Goal: Transaction & Acquisition: Subscribe to service/newsletter

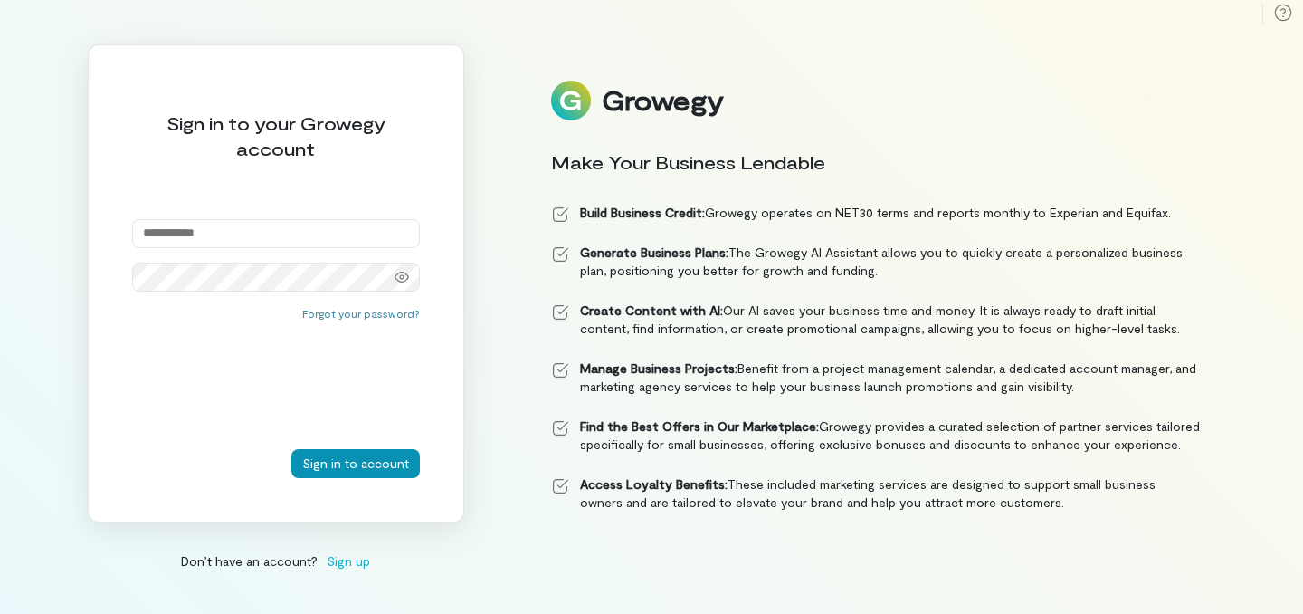
type input "**********"
click at [388, 464] on button "Sign in to account" at bounding box center [355, 463] width 129 height 29
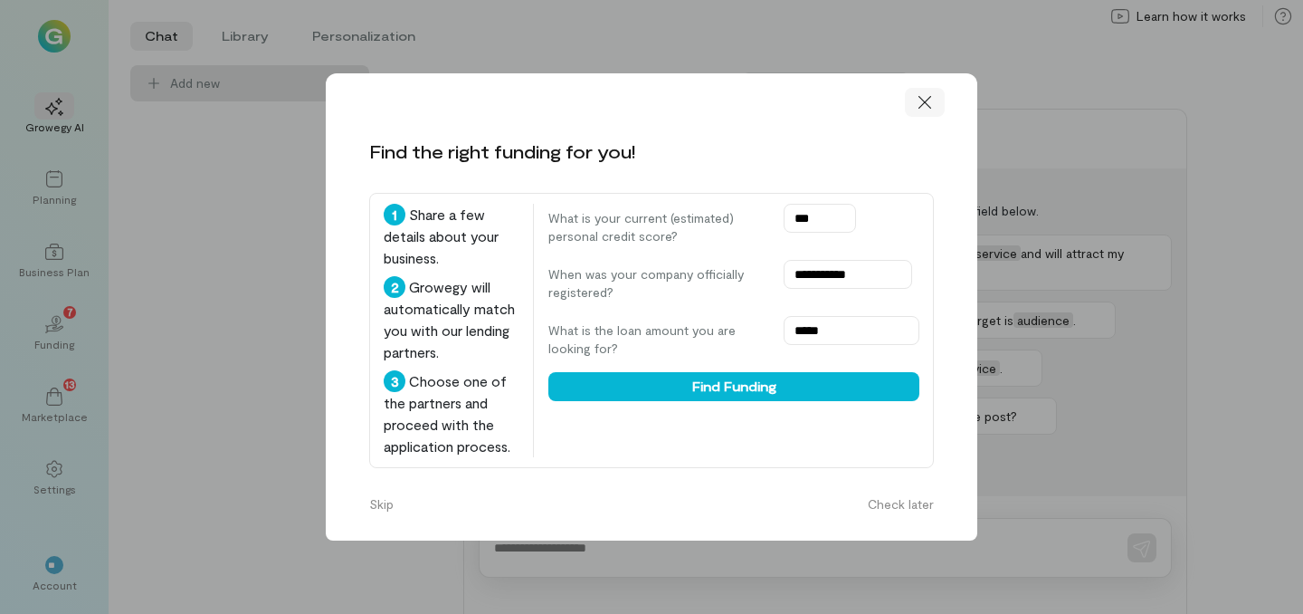
click at [930, 109] on icon at bounding box center [925, 102] width 18 height 18
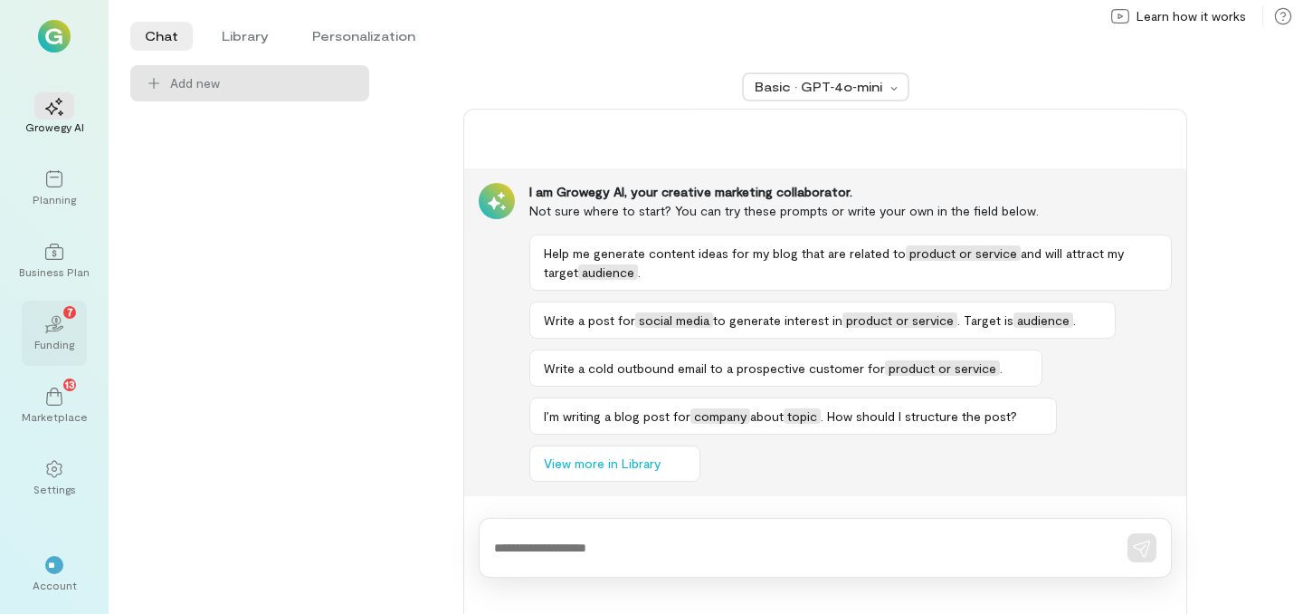
click at [72, 350] on div "Funding" at bounding box center [54, 344] width 40 height 14
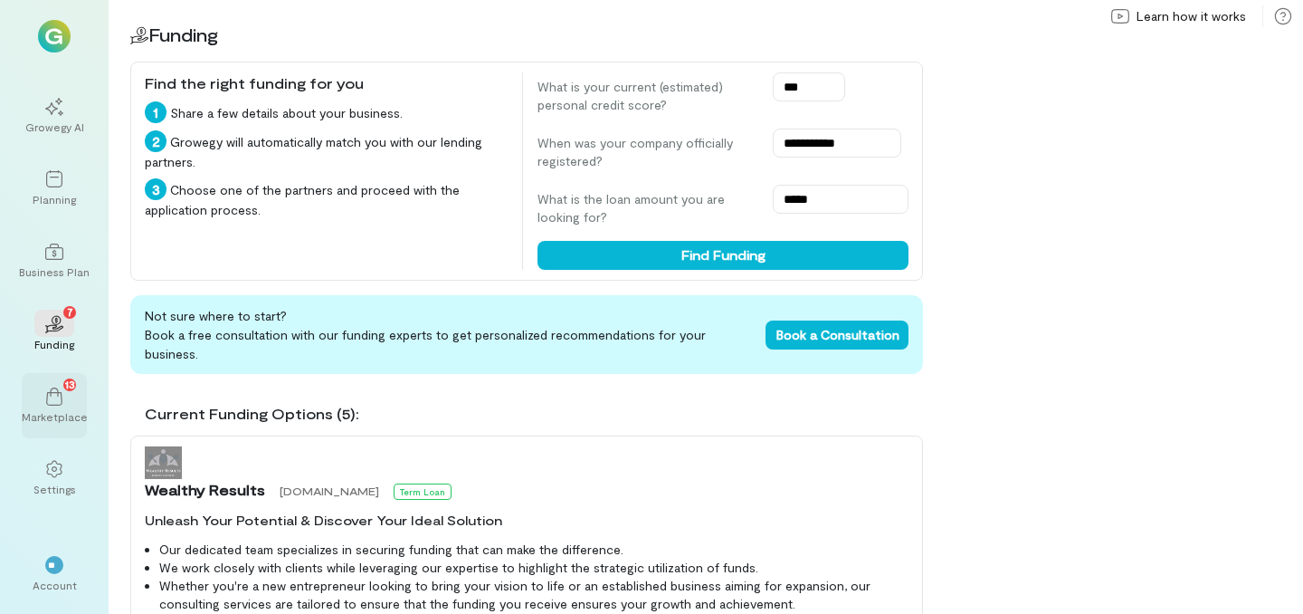
click at [69, 413] on div "Marketplace" at bounding box center [55, 416] width 66 height 14
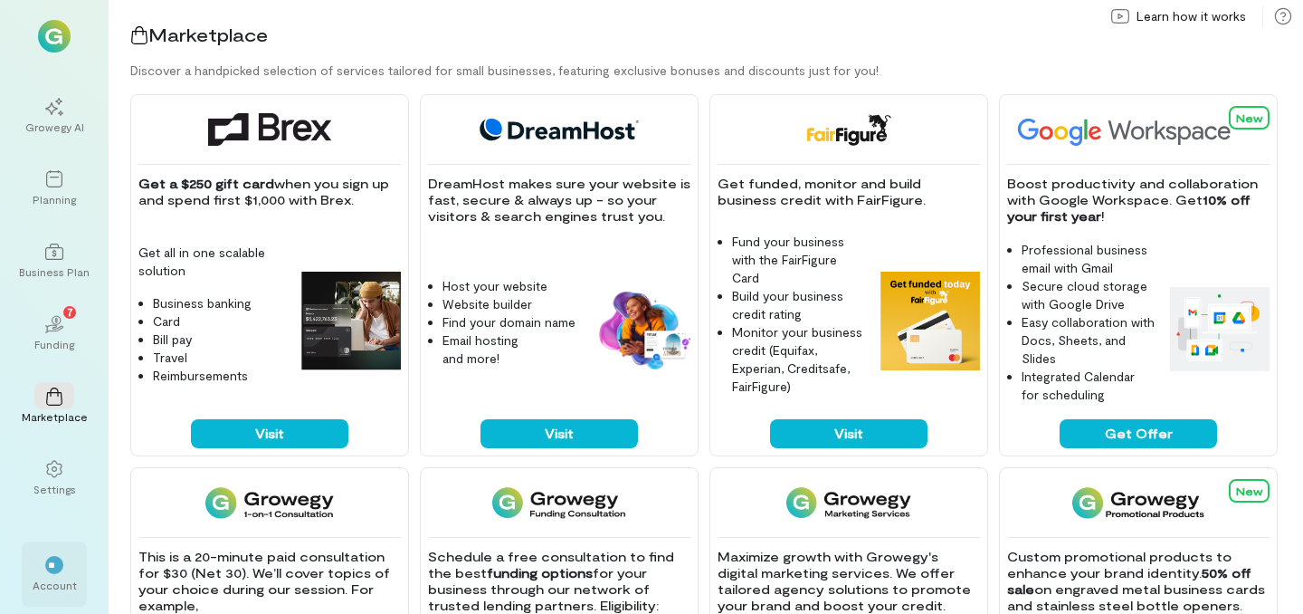
click at [44, 558] on div "**" at bounding box center [54, 563] width 40 height 27
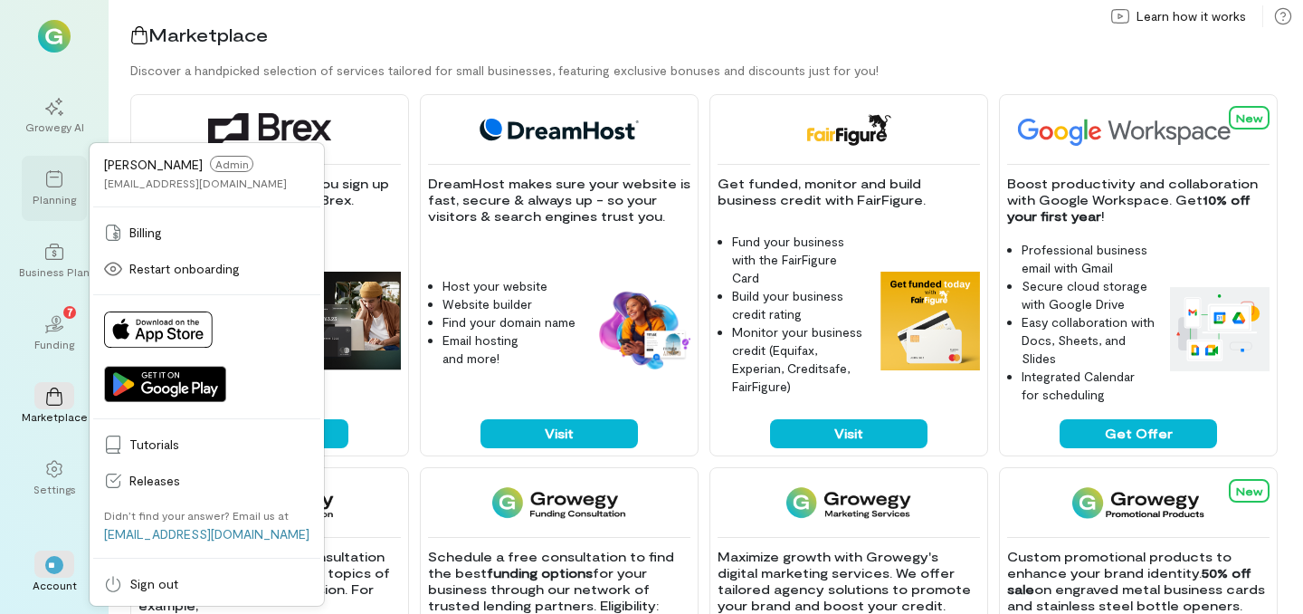
click at [28, 170] on div "Planning" at bounding box center [54, 188] width 65 height 65
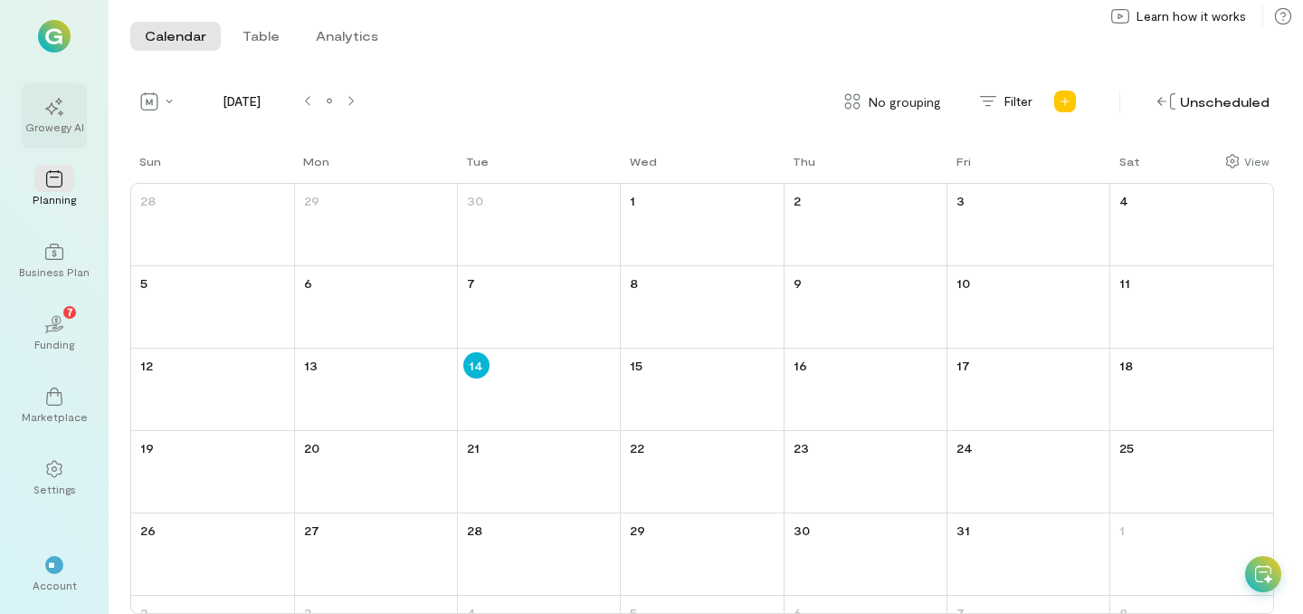
click at [56, 112] on icon at bounding box center [54, 107] width 18 height 18
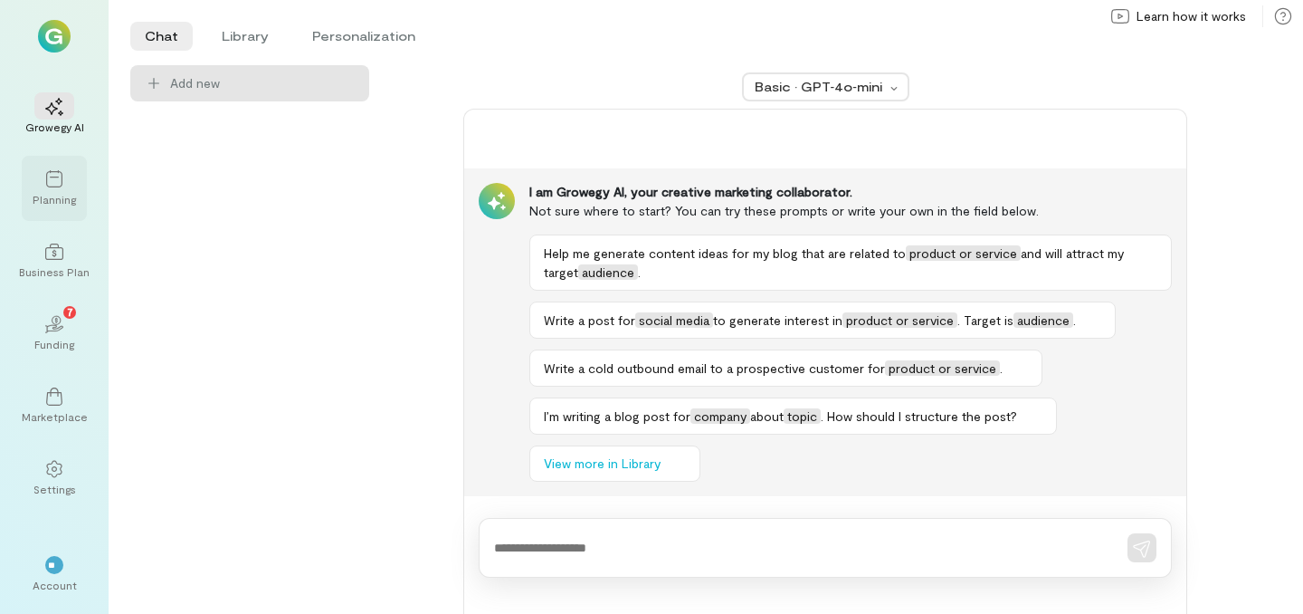
click at [49, 208] on div "Planning" at bounding box center [54, 188] width 65 height 65
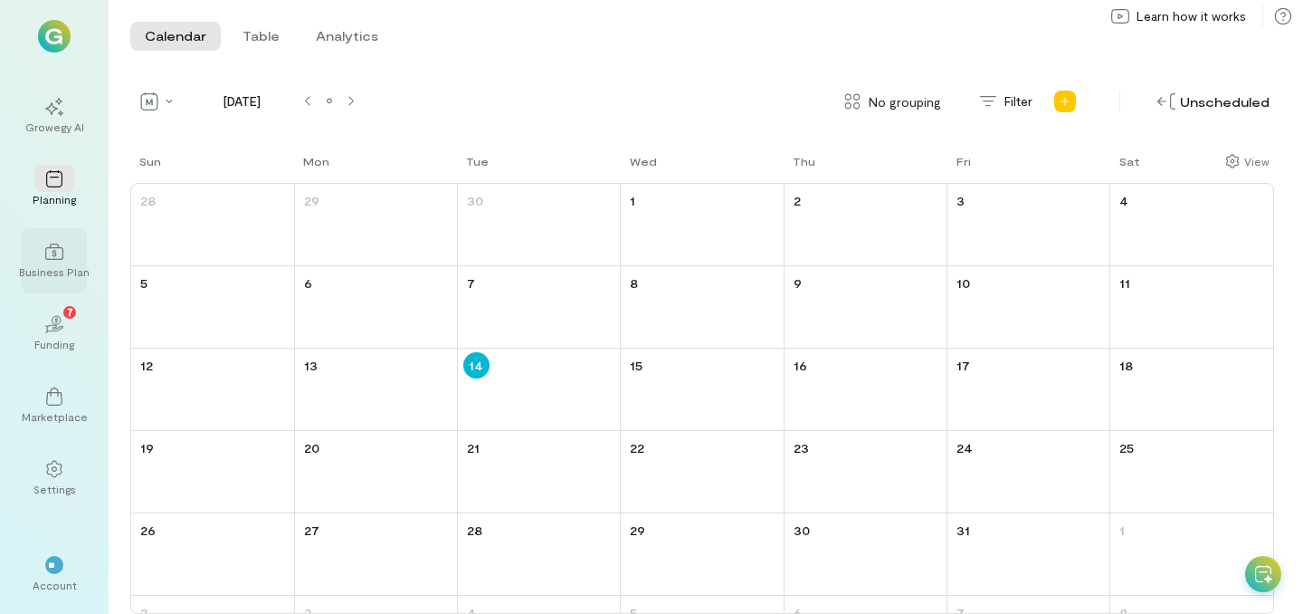
click at [62, 279] on div "Business Plan" at bounding box center [54, 260] width 65 height 65
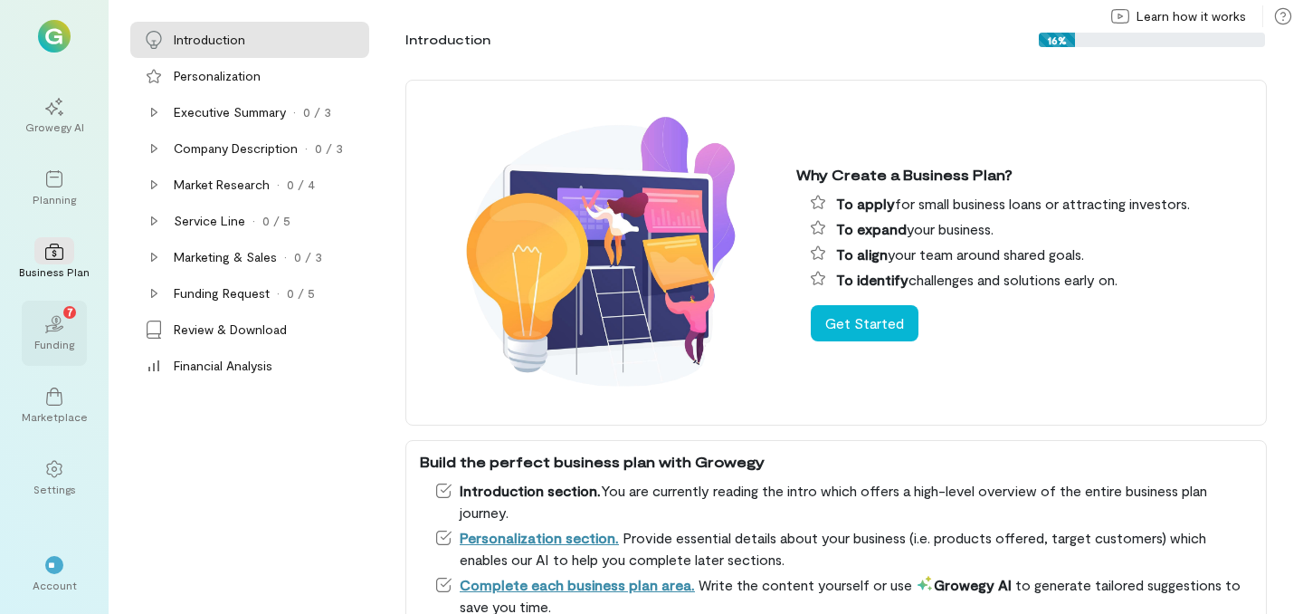
click at [63, 328] on div "02 7" at bounding box center [54, 323] width 40 height 27
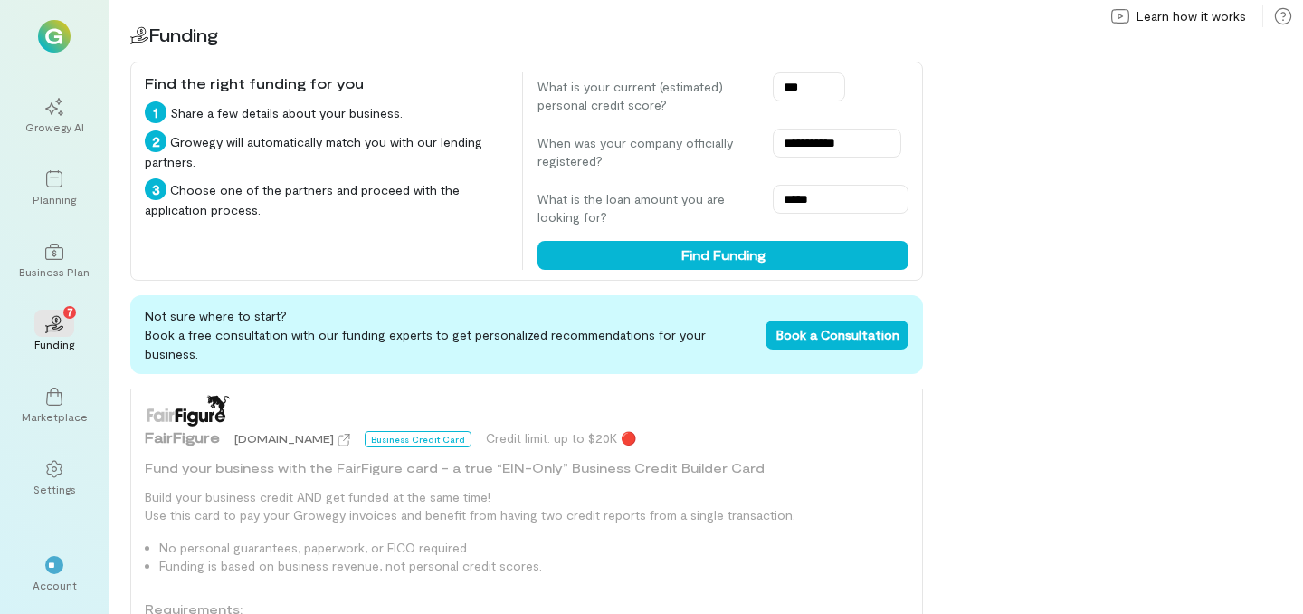
scroll to position [2073, 0]
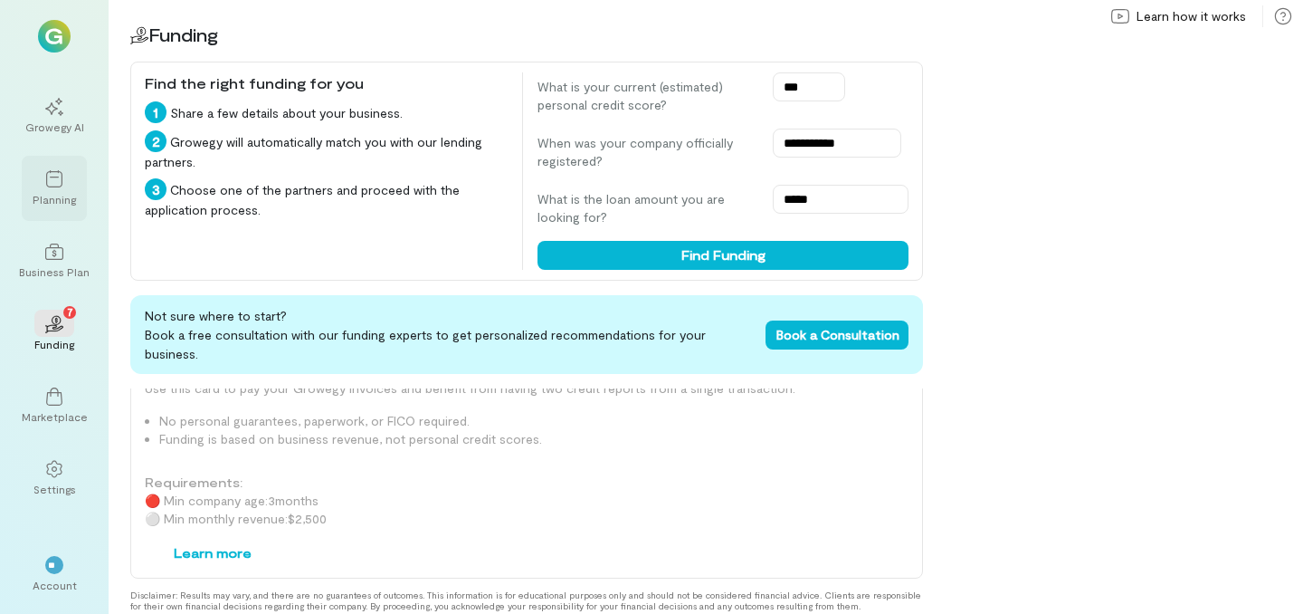
click at [54, 192] on div "Planning" at bounding box center [54, 199] width 43 height 14
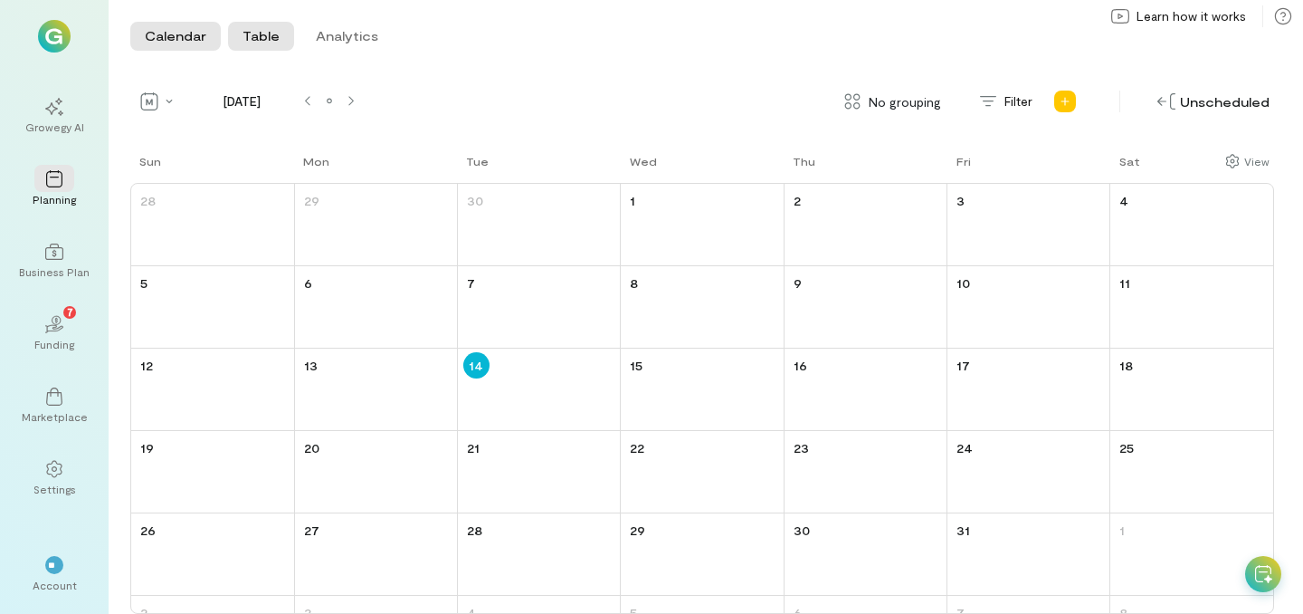
click at [262, 40] on button "Table" at bounding box center [261, 36] width 66 height 29
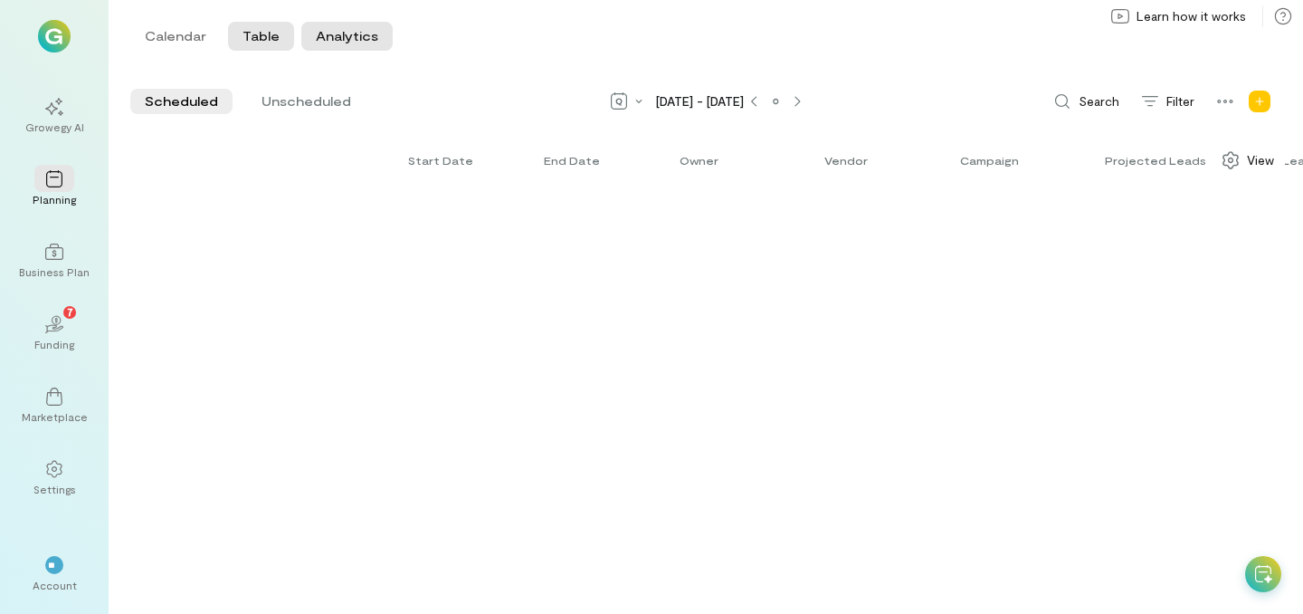
click at [351, 30] on button "Analytics" at bounding box center [346, 36] width 91 height 29
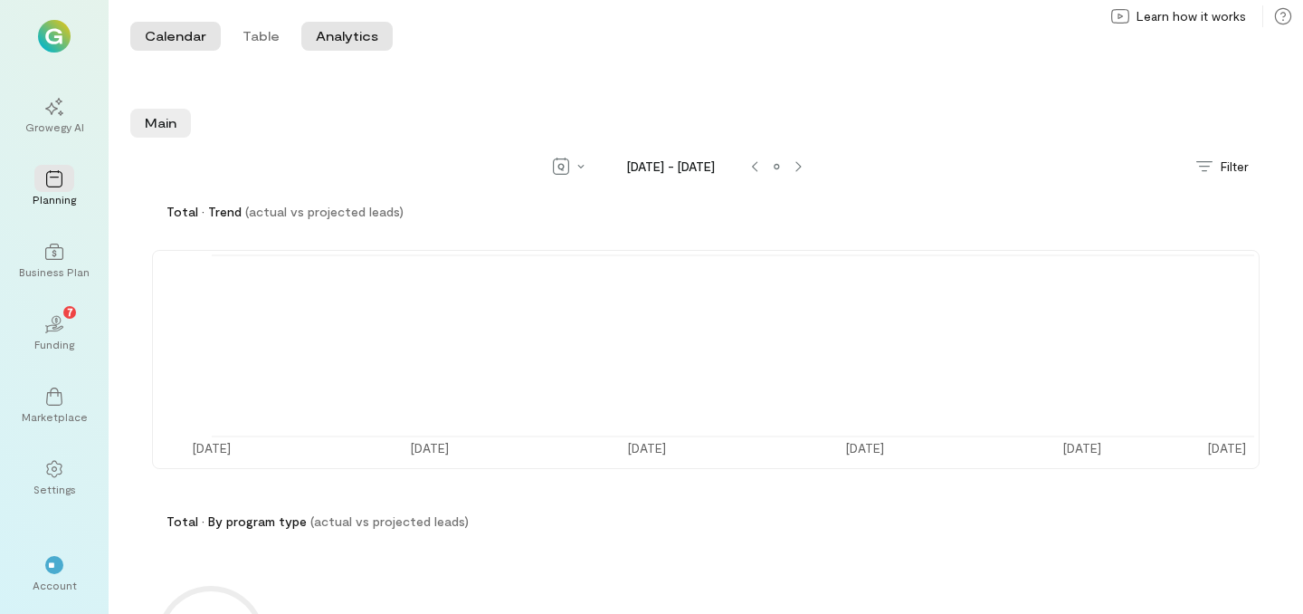
click at [189, 29] on button "Calendar" at bounding box center [175, 36] width 91 height 29
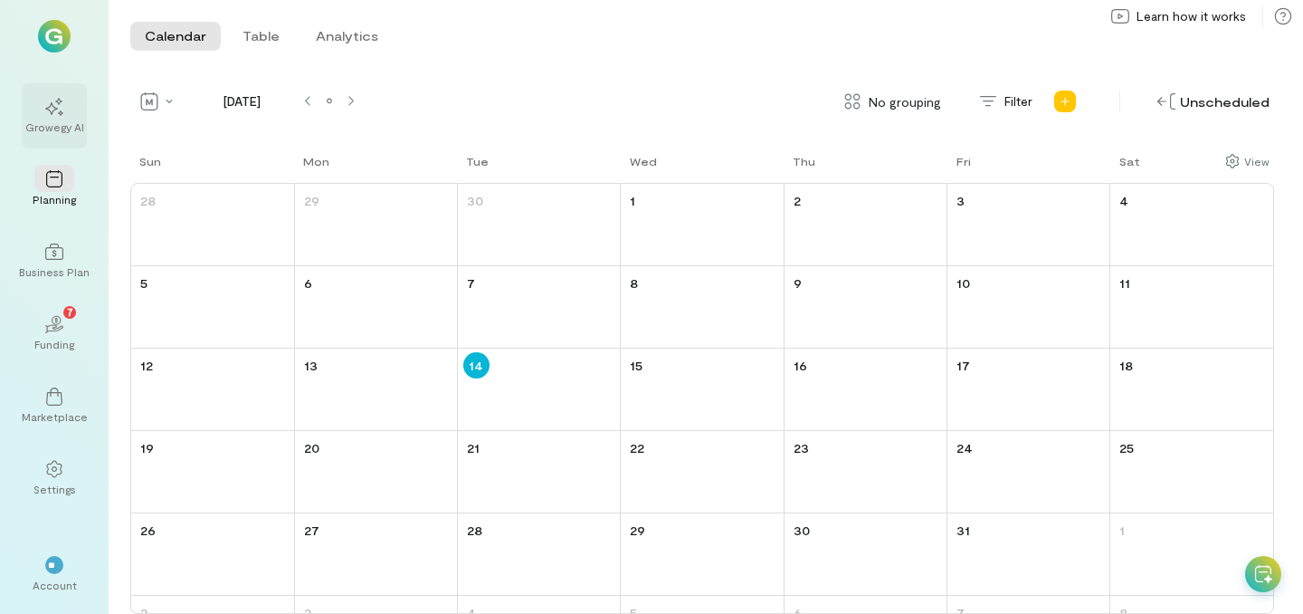
click at [77, 119] on div "Growegy AI" at bounding box center [54, 126] width 59 height 14
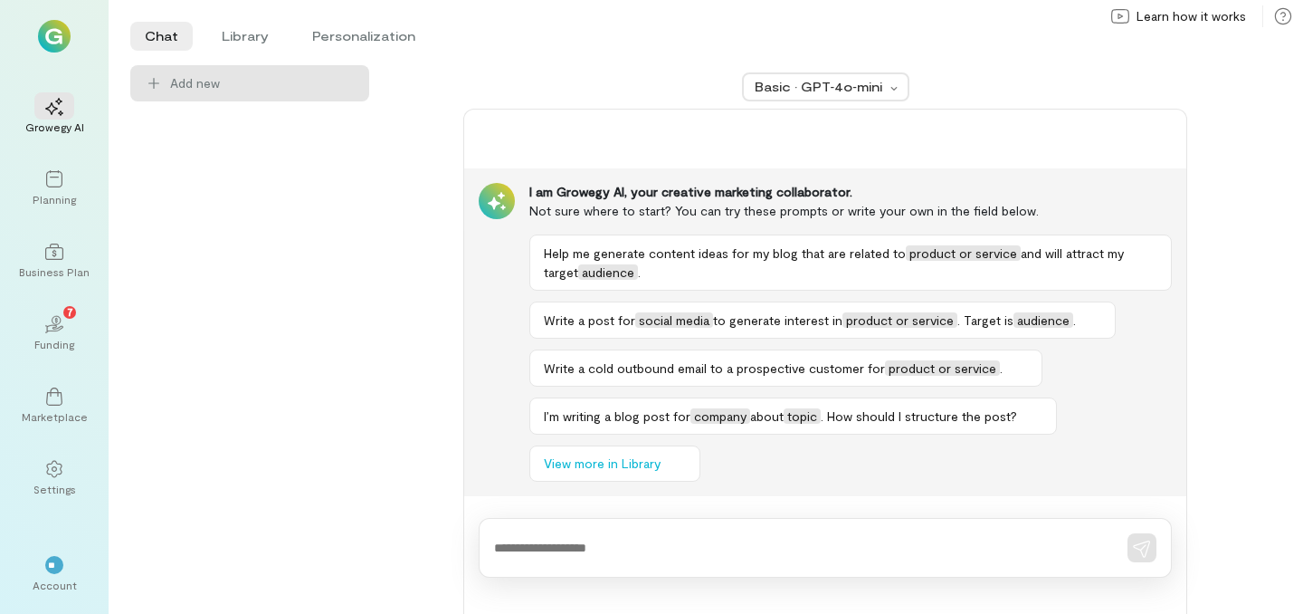
click at [53, 40] on img at bounding box center [54, 36] width 33 height 33
click at [251, 40] on li "Library" at bounding box center [245, 36] width 76 height 29
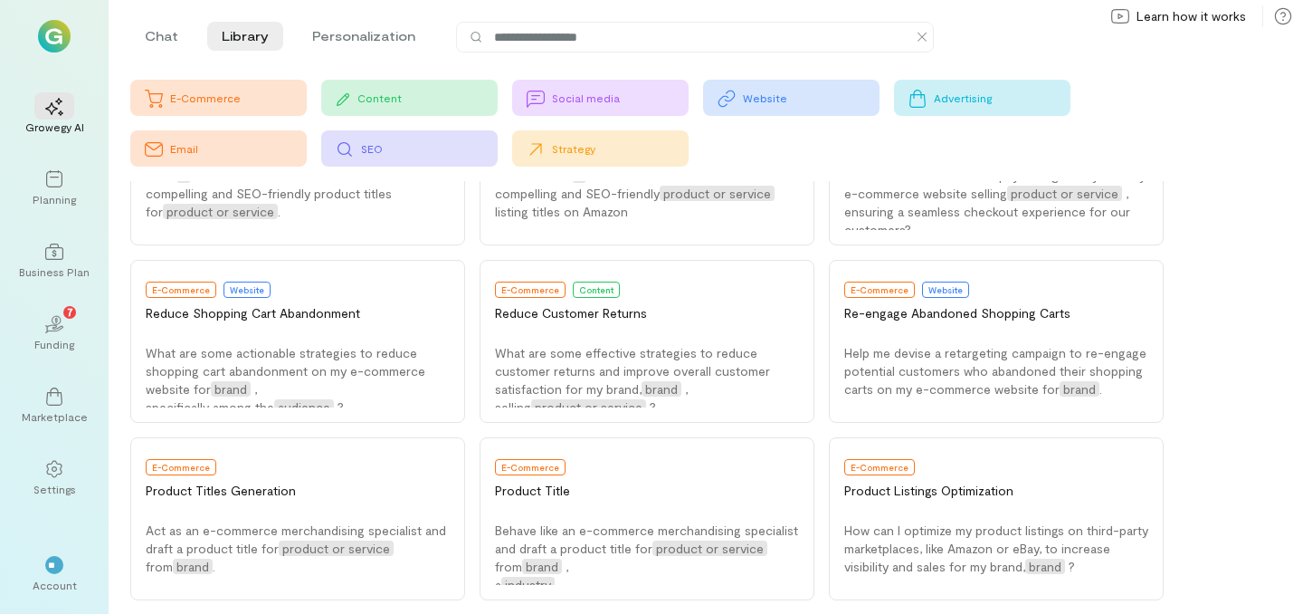
scroll to position [1034, 0]
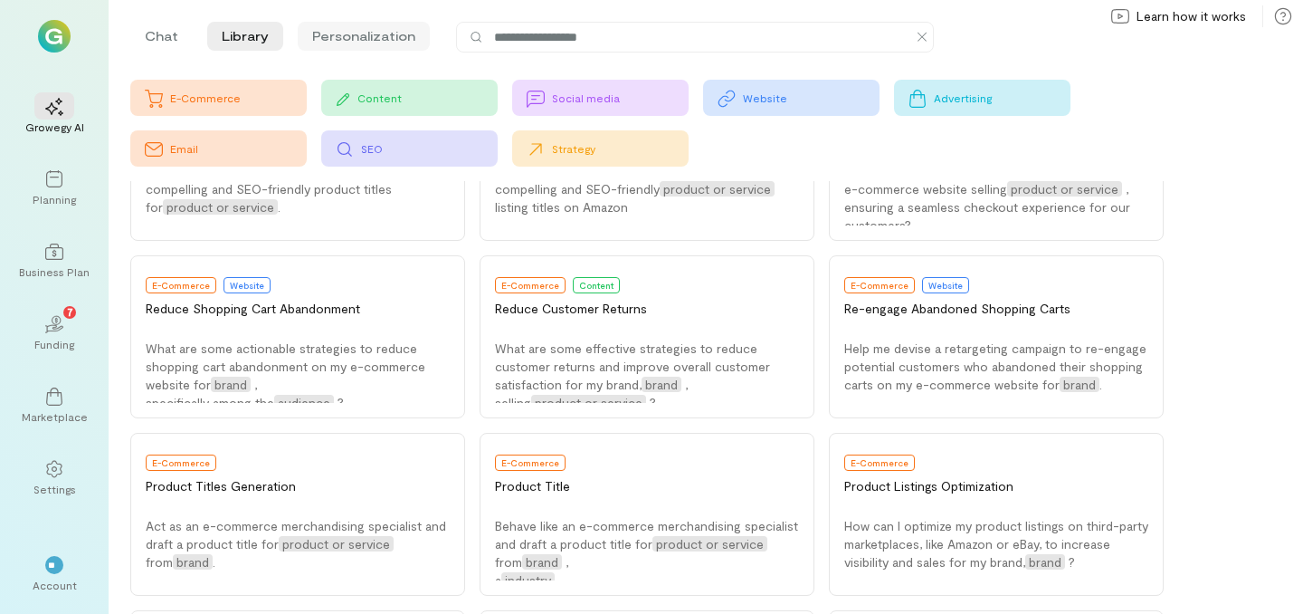
click at [371, 24] on li "Personalization" at bounding box center [364, 36] width 132 height 29
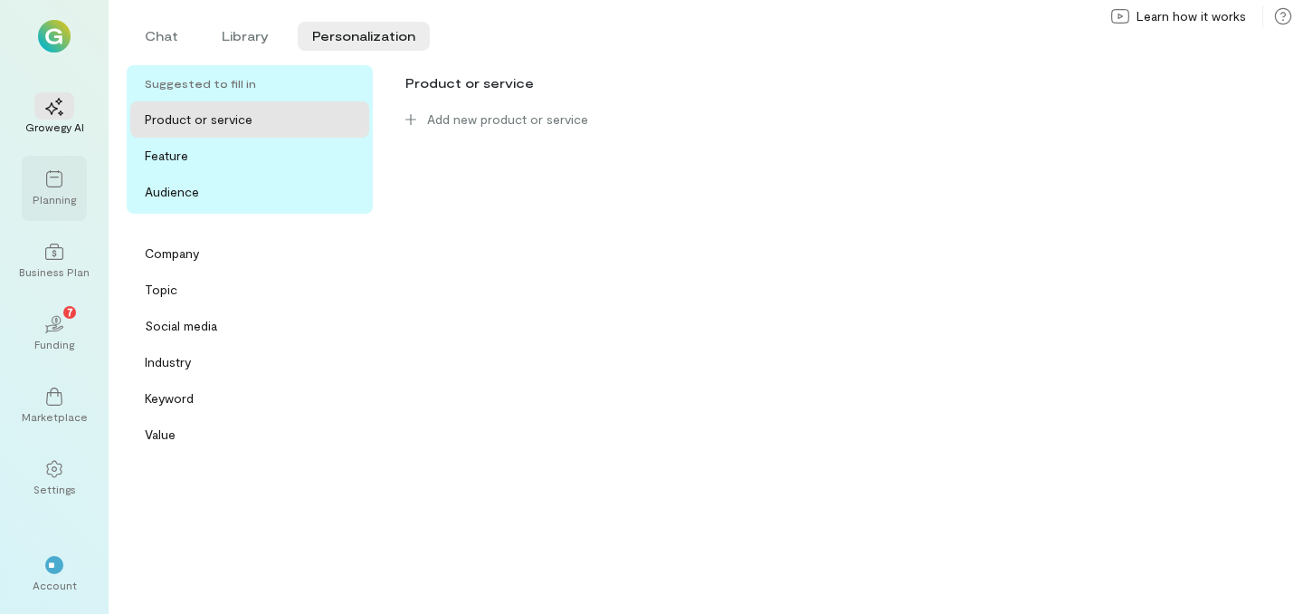
click at [62, 197] on div "Planning" at bounding box center [54, 199] width 43 height 14
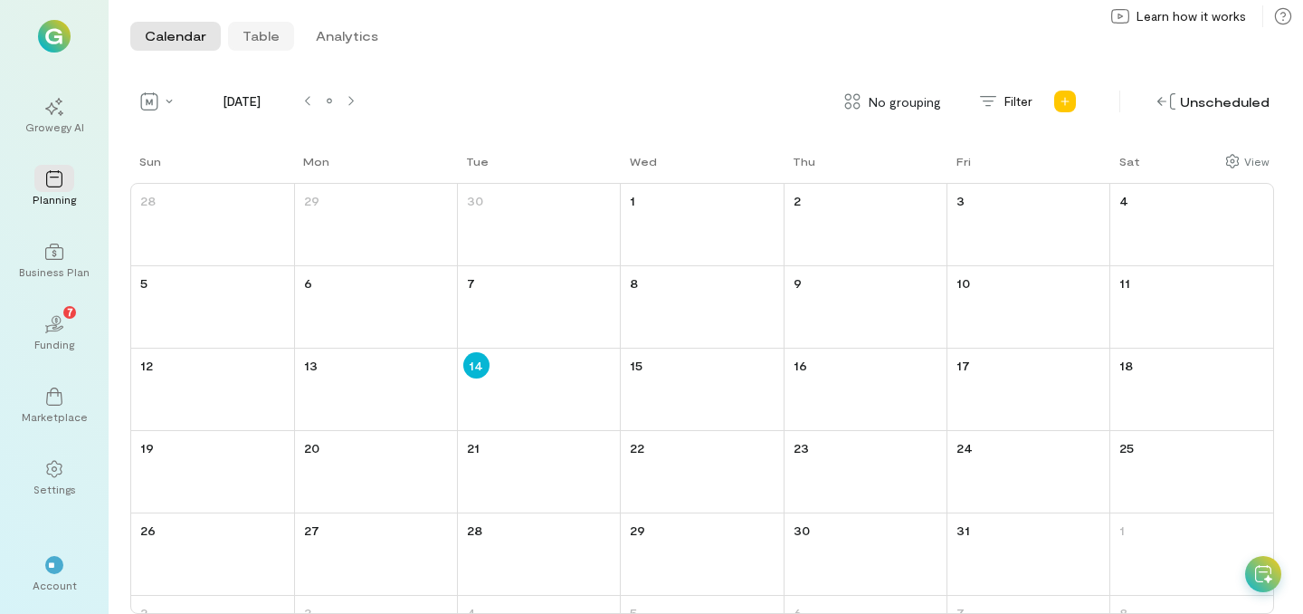
click at [261, 38] on button "Table" at bounding box center [261, 36] width 66 height 29
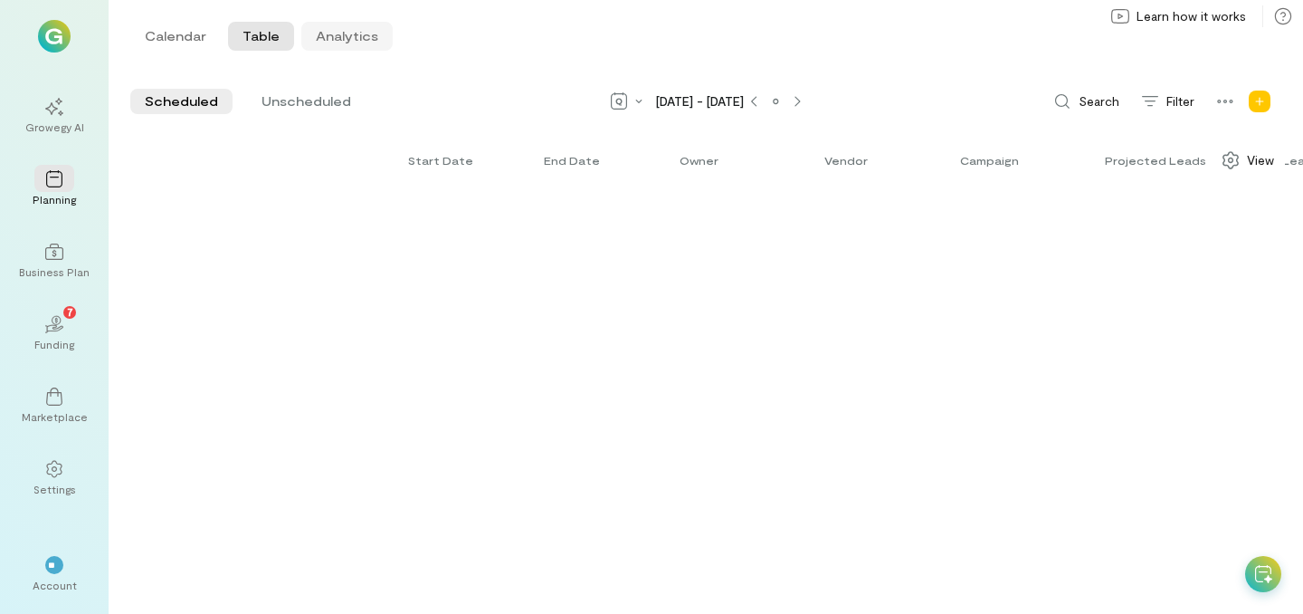
click at [365, 48] on button "Analytics" at bounding box center [346, 36] width 91 height 29
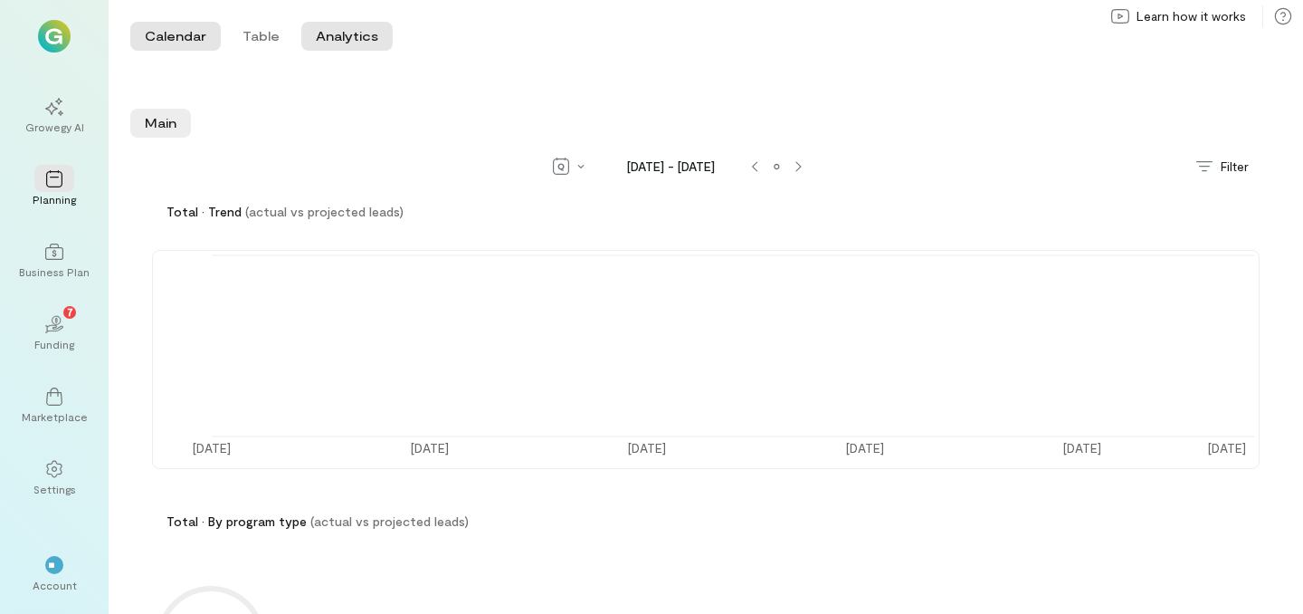
click at [179, 39] on button "Calendar" at bounding box center [175, 36] width 91 height 29
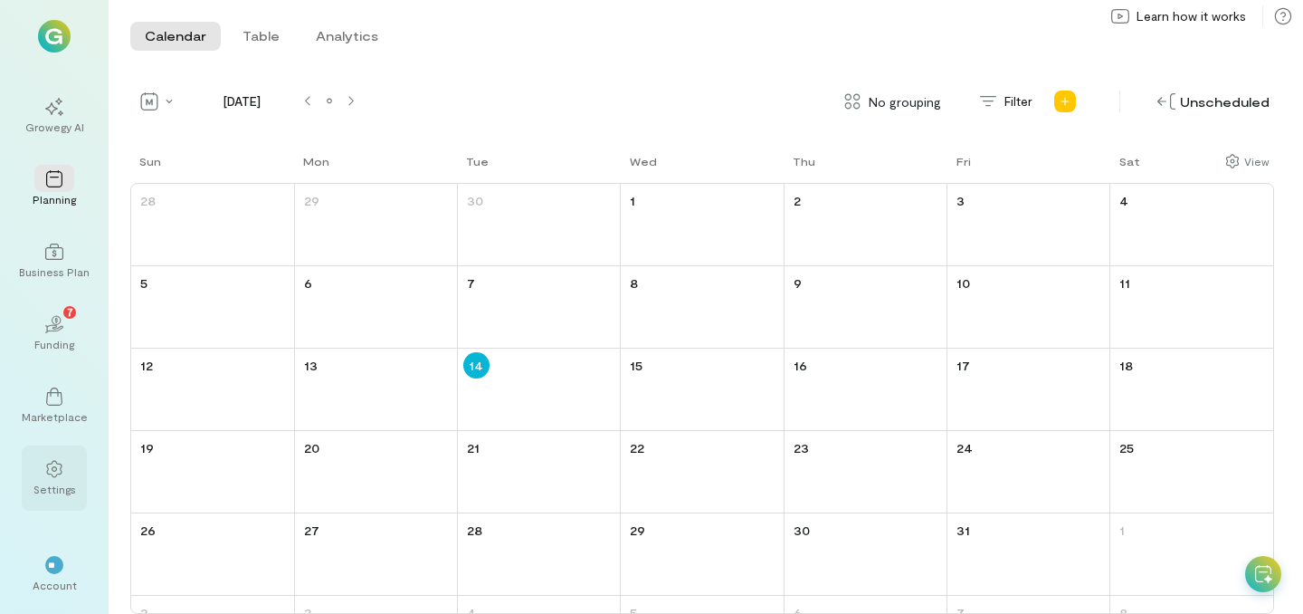
click at [48, 477] on icon at bounding box center [54, 469] width 18 height 18
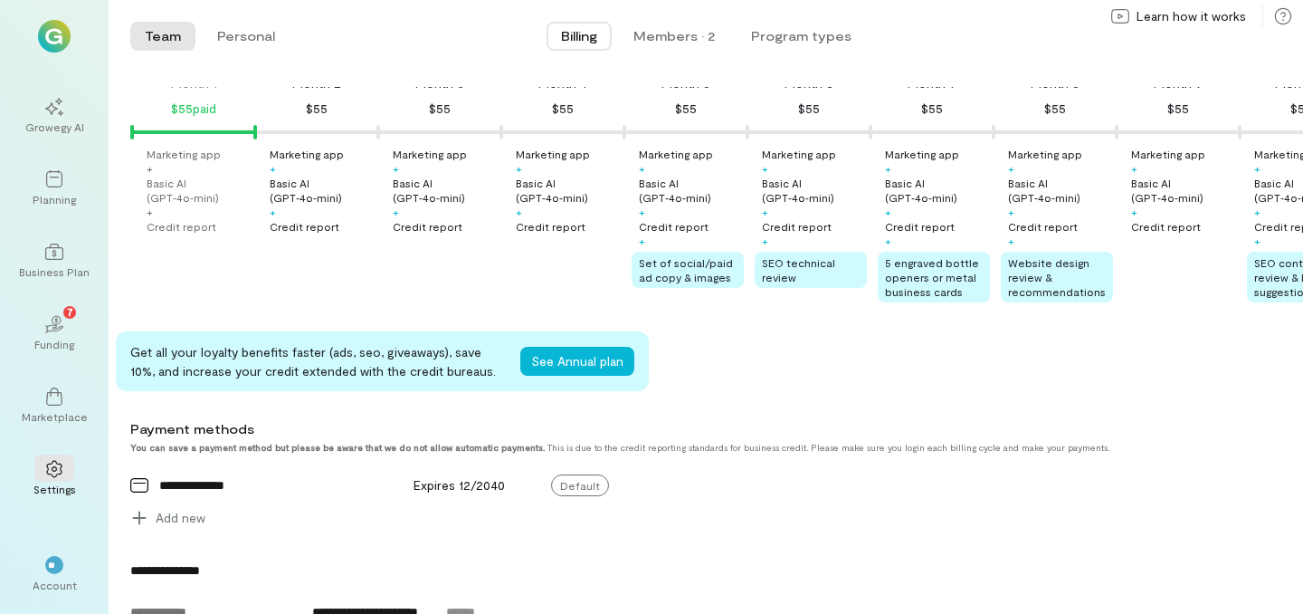
scroll to position [291, 0]
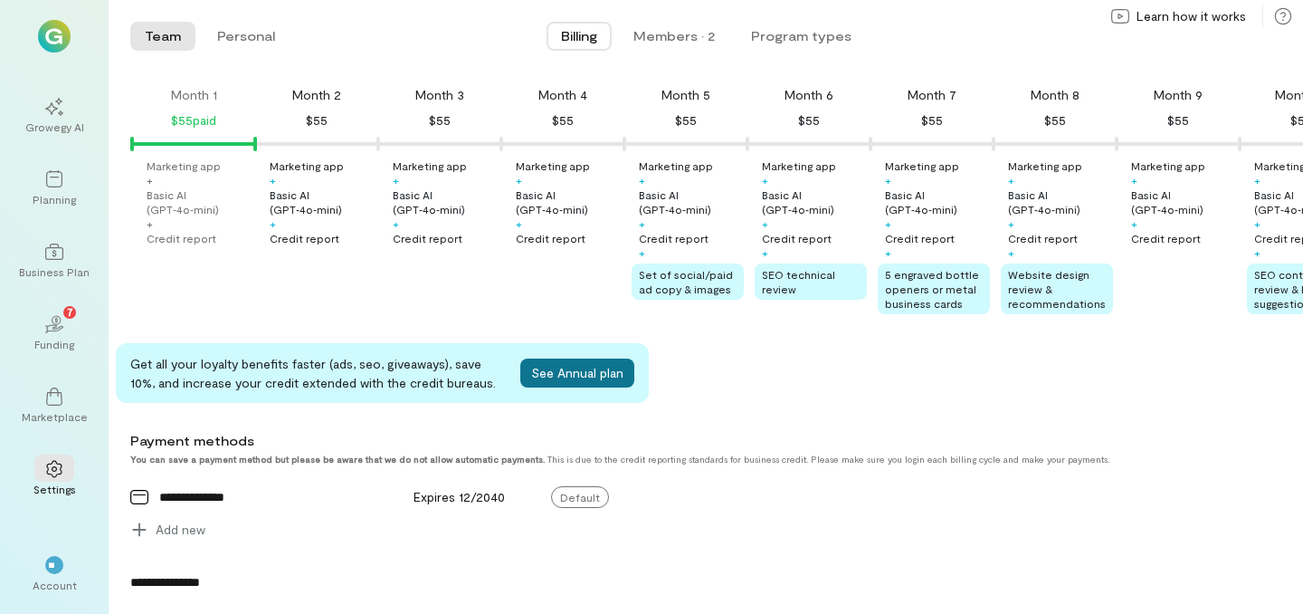
click at [609, 376] on button "See Annual plan" at bounding box center [577, 372] width 114 height 29
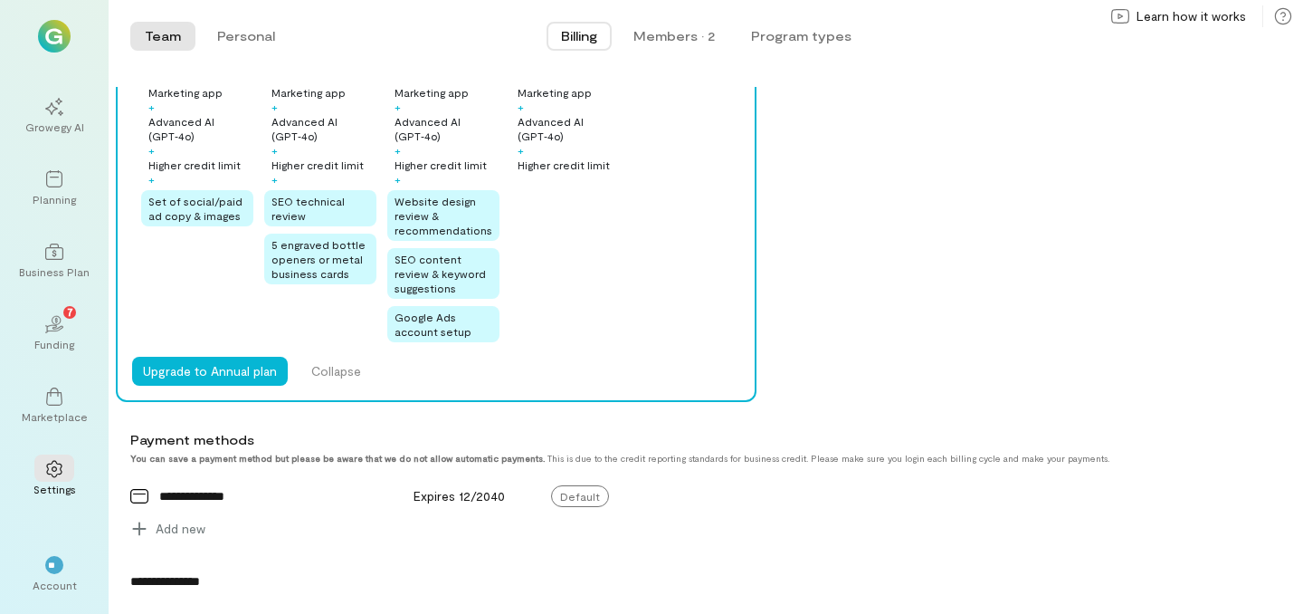
scroll to position [720, 0]
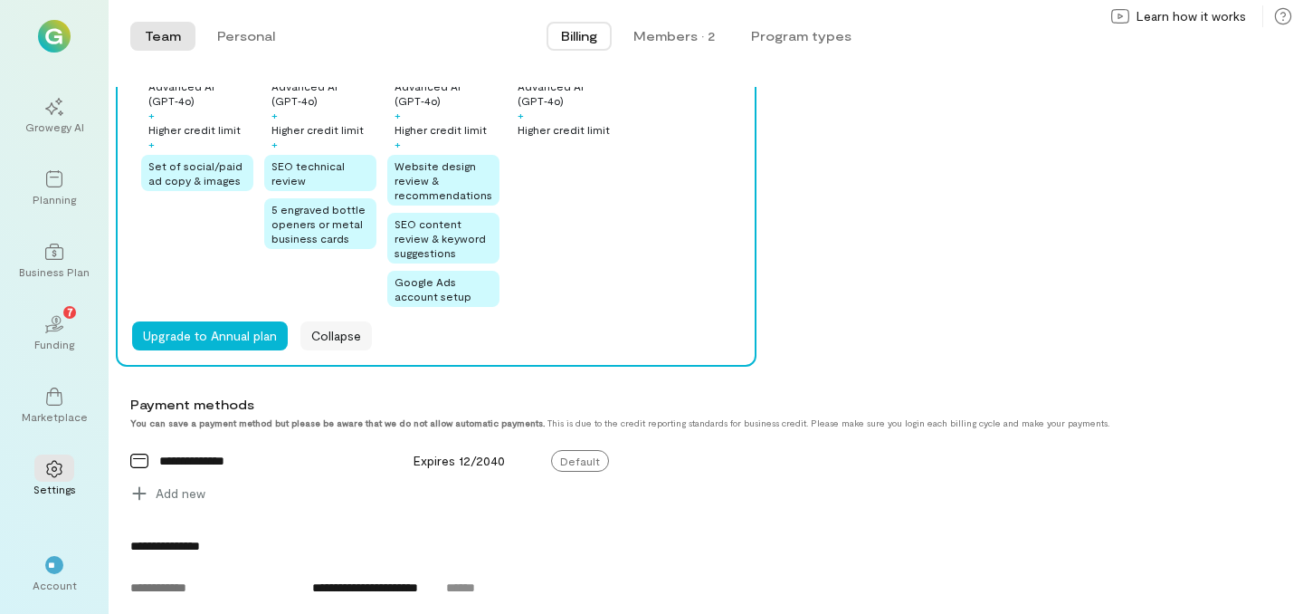
click at [355, 328] on button "Collapse" at bounding box center [336, 335] width 72 height 29
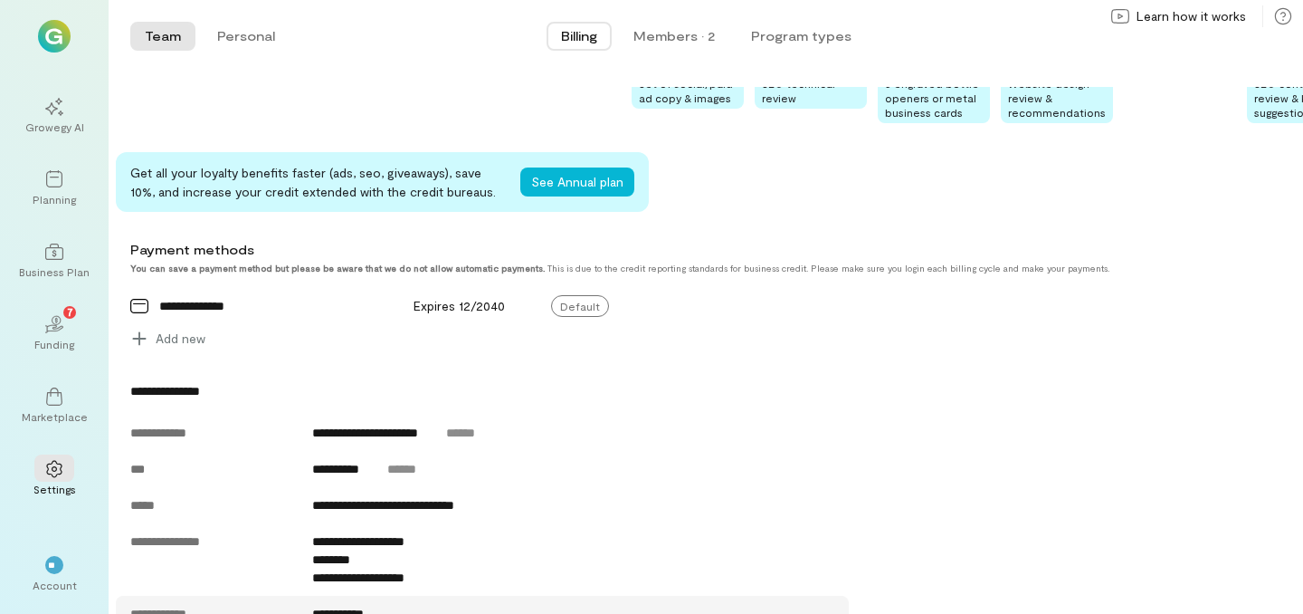
scroll to position [237, 0]
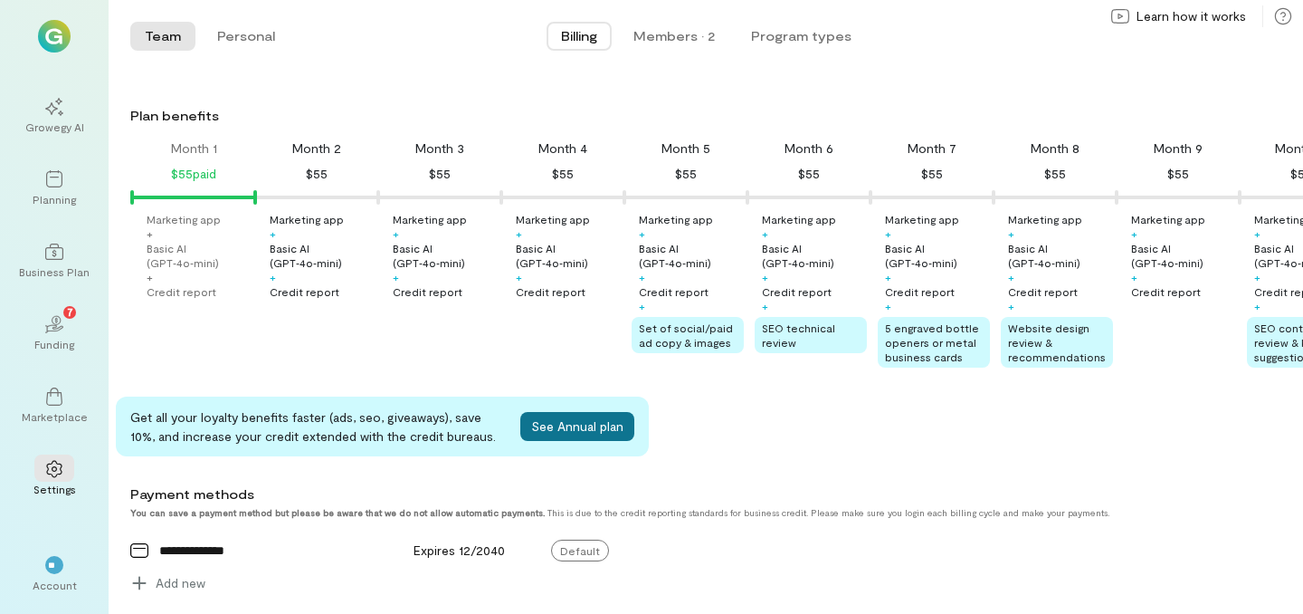
click at [539, 434] on button "See Annual plan" at bounding box center [577, 426] width 114 height 29
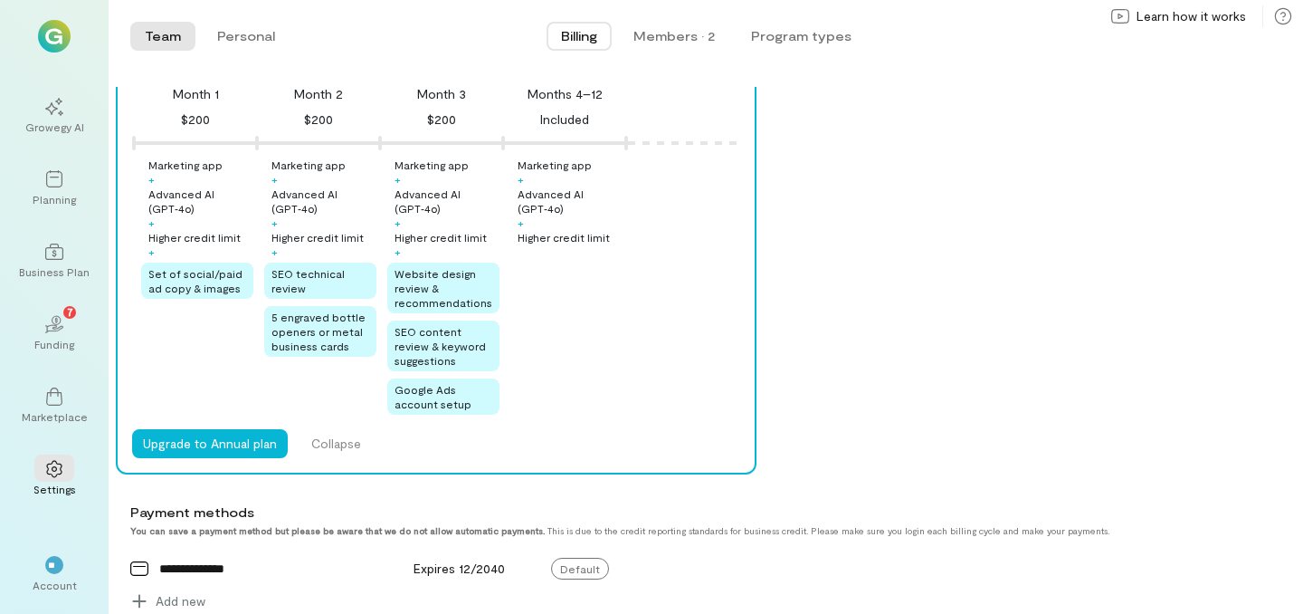
scroll to position [611, 0]
click at [257, 449] on button "Upgrade to Annual plan" at bounding box center [210, 444] width 156 height 29
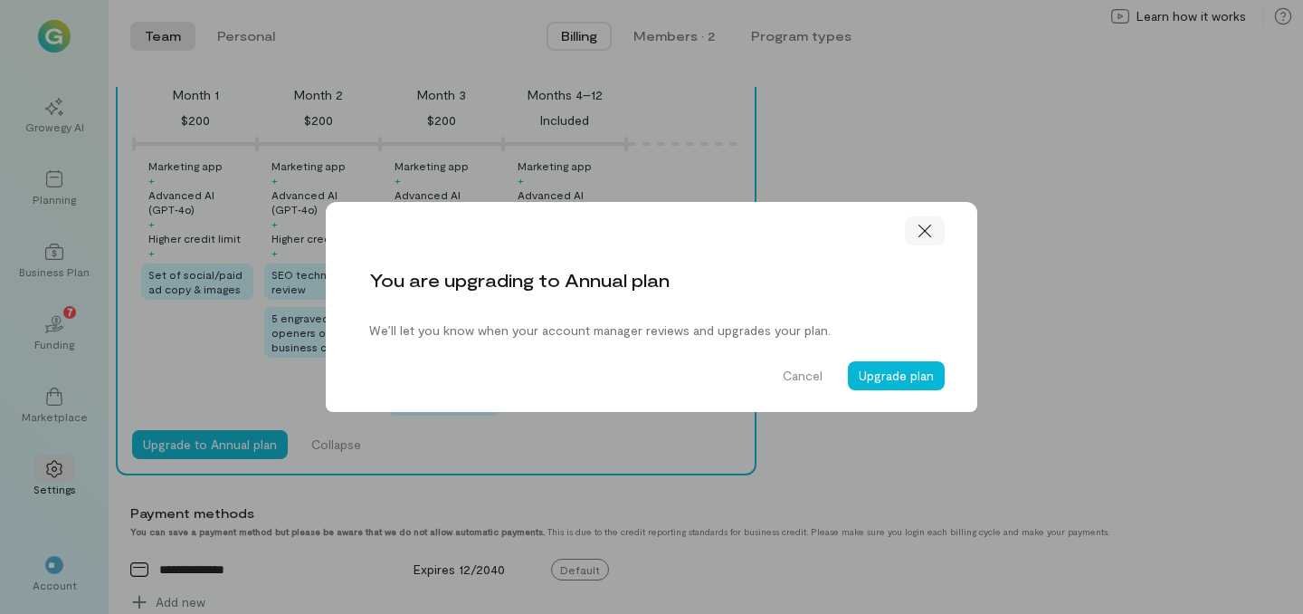
click at [920, 231] on icon at bounding box center [925, 231] width 18 height 18
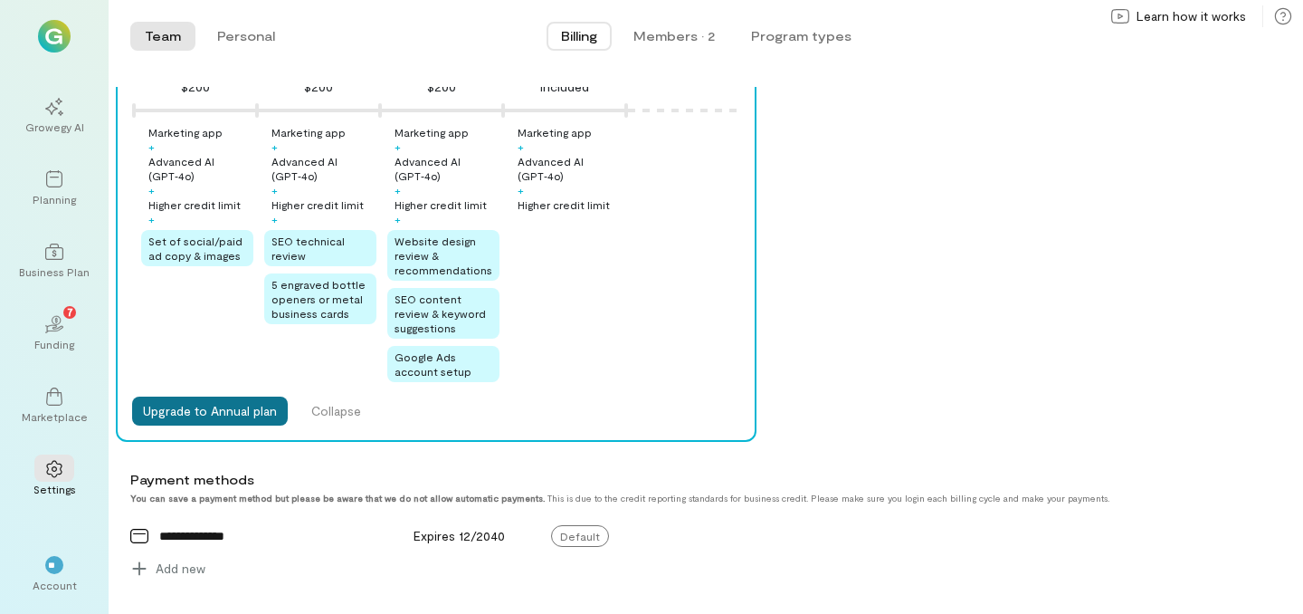
scroll to position [679, 0]
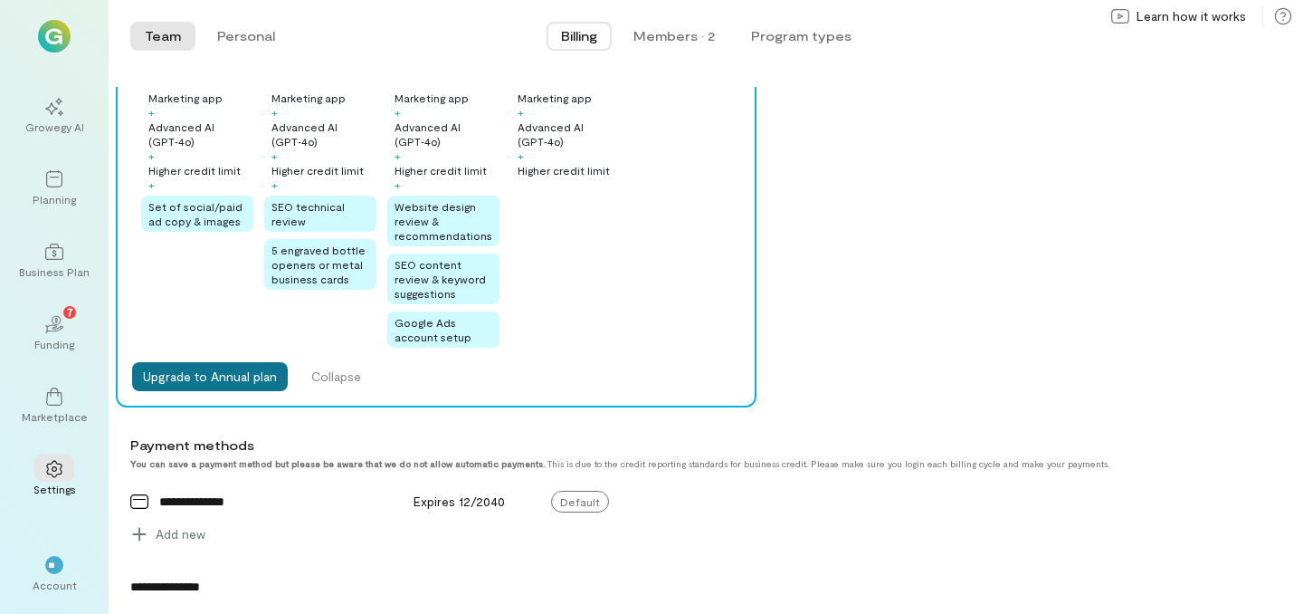
click at [238, 380] on button "Upgrade to Annual plan" at bounding box center [210, 376] width 156 height 29
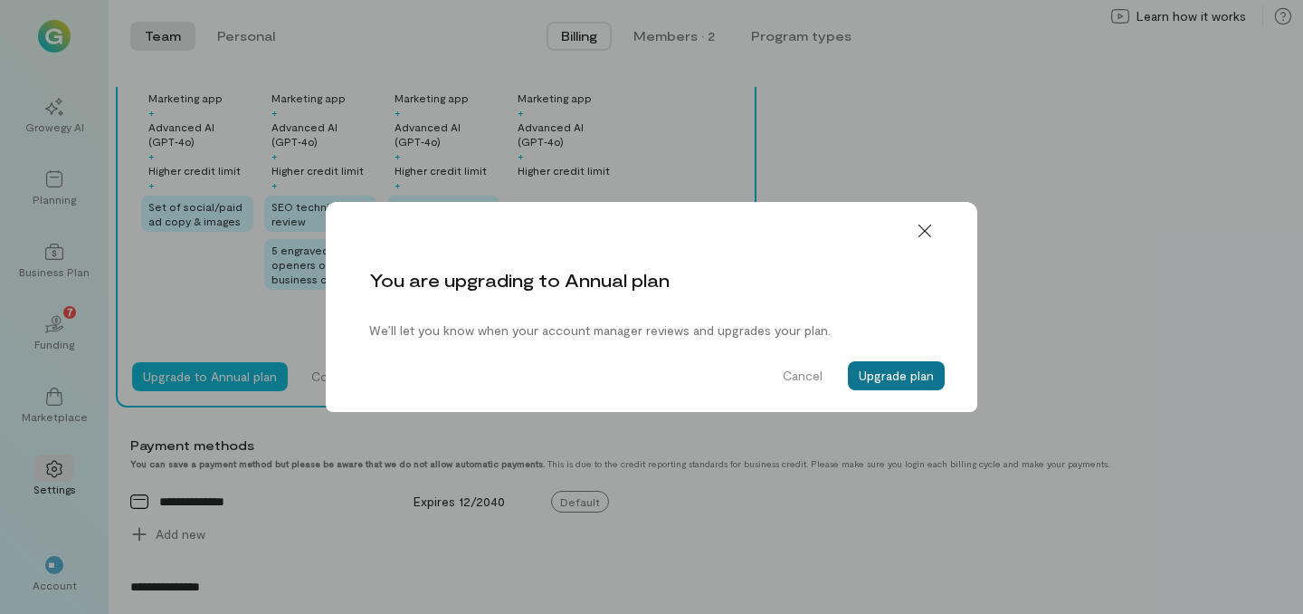
click at [873, 367] on button "Upgrade plan" at bounding box center [896, 375] width 97 height 29
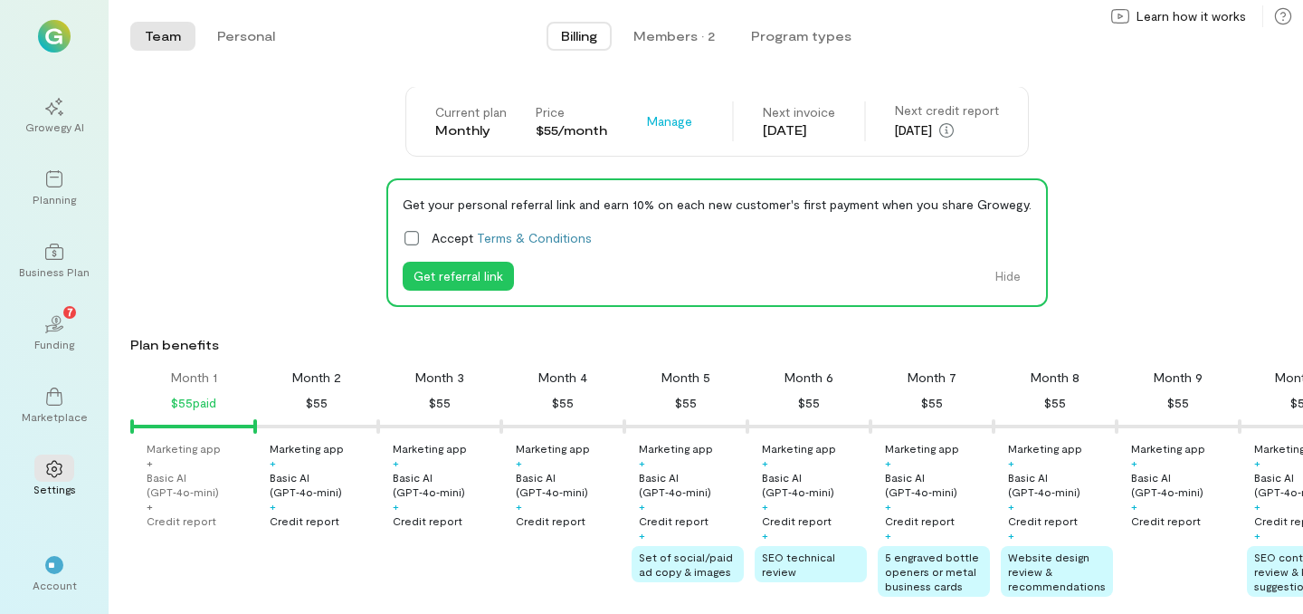
scroll to position [0, 0]
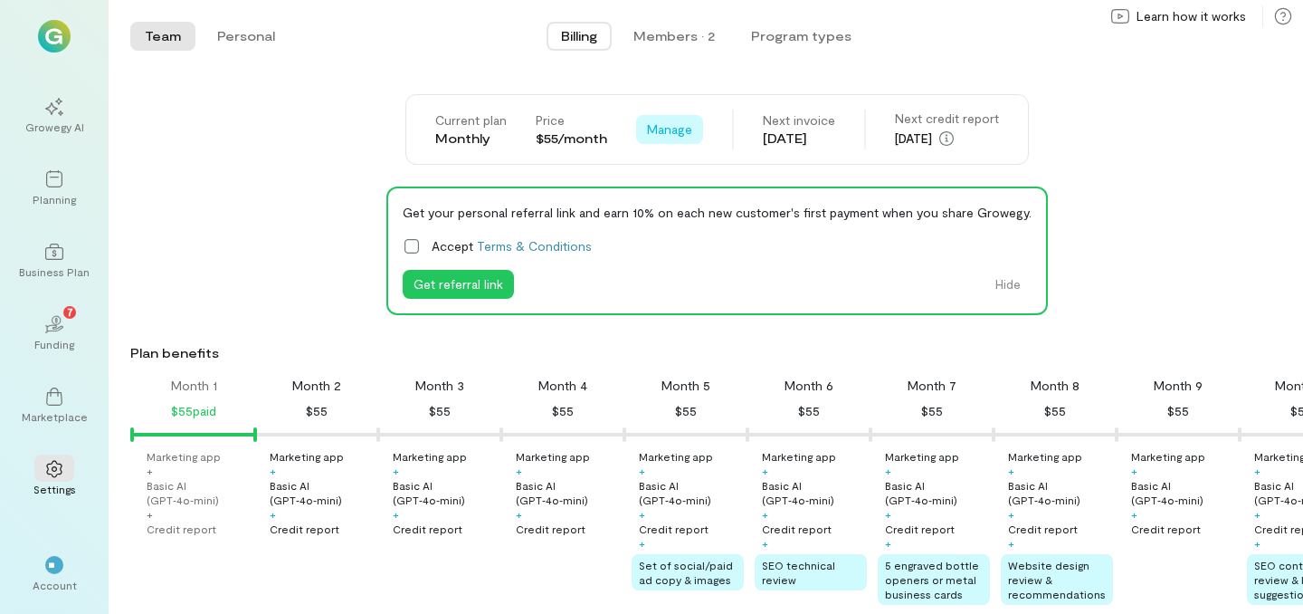
click at [669, 135] on span "Manage" at bounding box center [669, 129] width 45 height 18
click at [696, 351] on div "Plan benefits" at bounding box center [713, 353] width 1166 height 18
click at [809, 35] on button "Program types" at bounding box center [801, 36] width 129 height 29
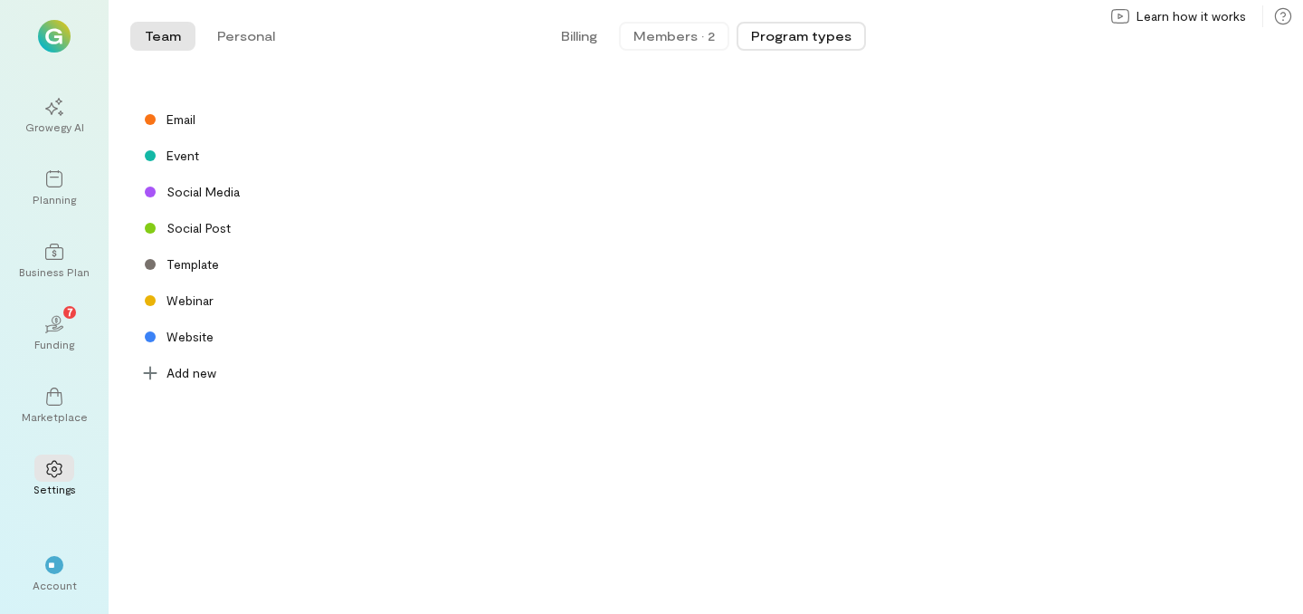
click at [691, 39] on div "Members · 2" at bounding box center [674, 36] width 81 height 18
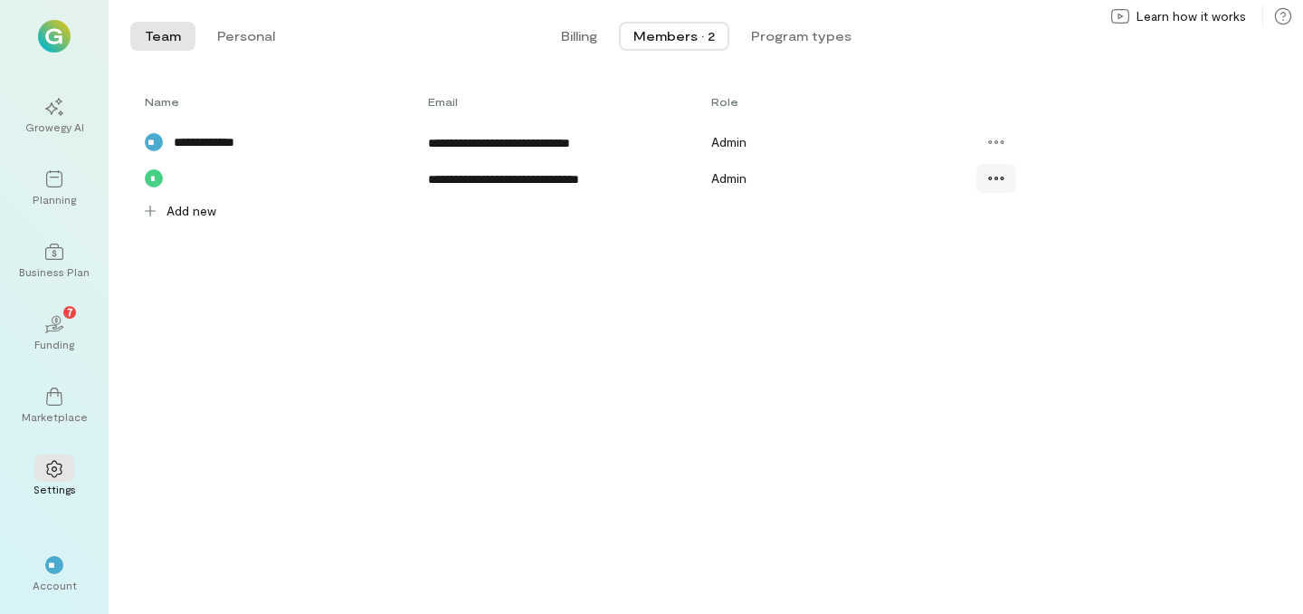
click at [1007, 177] on div at bounding box center [997, 178] width 40 height 29
click at [836, 248] on div "**********" at bounding box center [706, 350] width 1195 height 527
click at [1006, 180] on div at bounding box center [997, 178] width 40 height 29
click at [729, 271] on div "**********" at bounding box center [706, 350] width 1195 height 527
click at [589, 50] on button "Billing" at bounding box center [579, 36] width 65 height 29
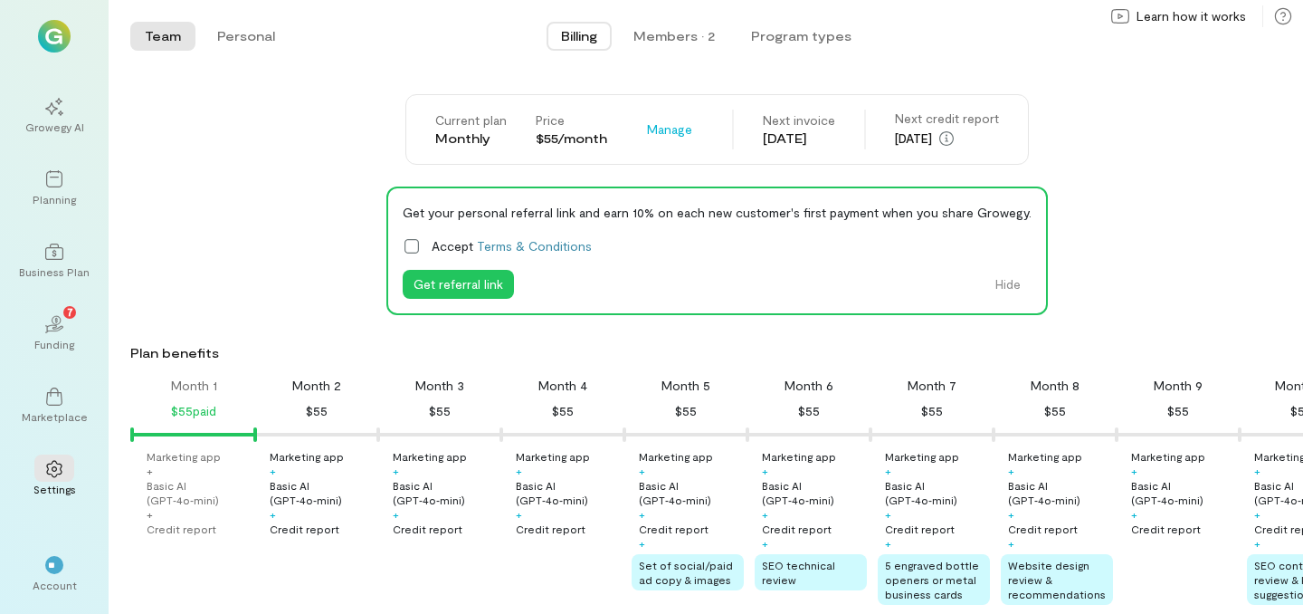
click at [60, 338] on div "Funding" at bounding box center [54, 344] width 40 height 14
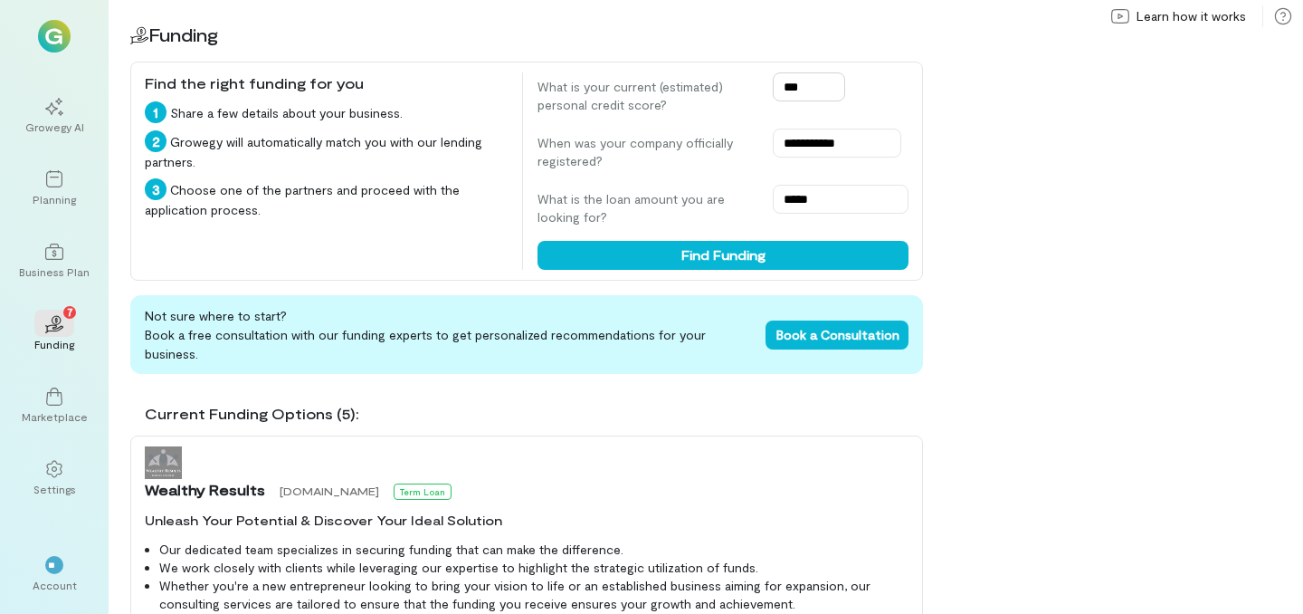
click at [801, 80] on input "***" at bounding box center [809, 86] width 72 height 29
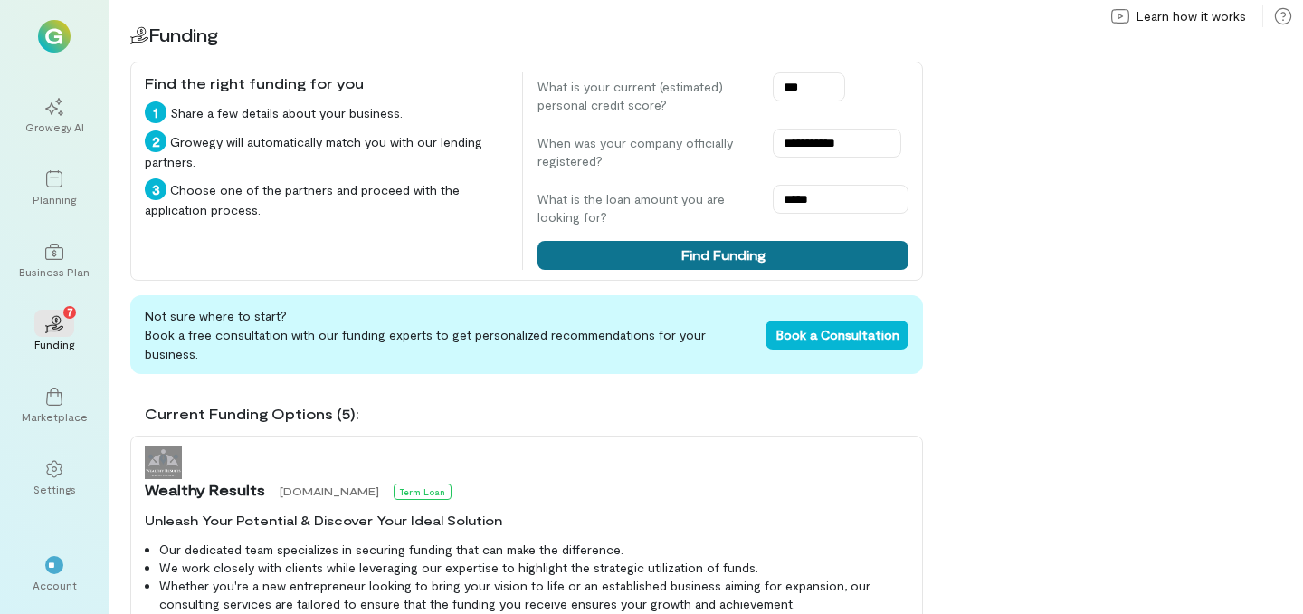
click at [768, 254] on button "Find Funding" at bounding box center [723, 255] width 371 height 29
click at [663, 259] on button "Find Funding" at bounding box center [723, 255] width 371 height 29
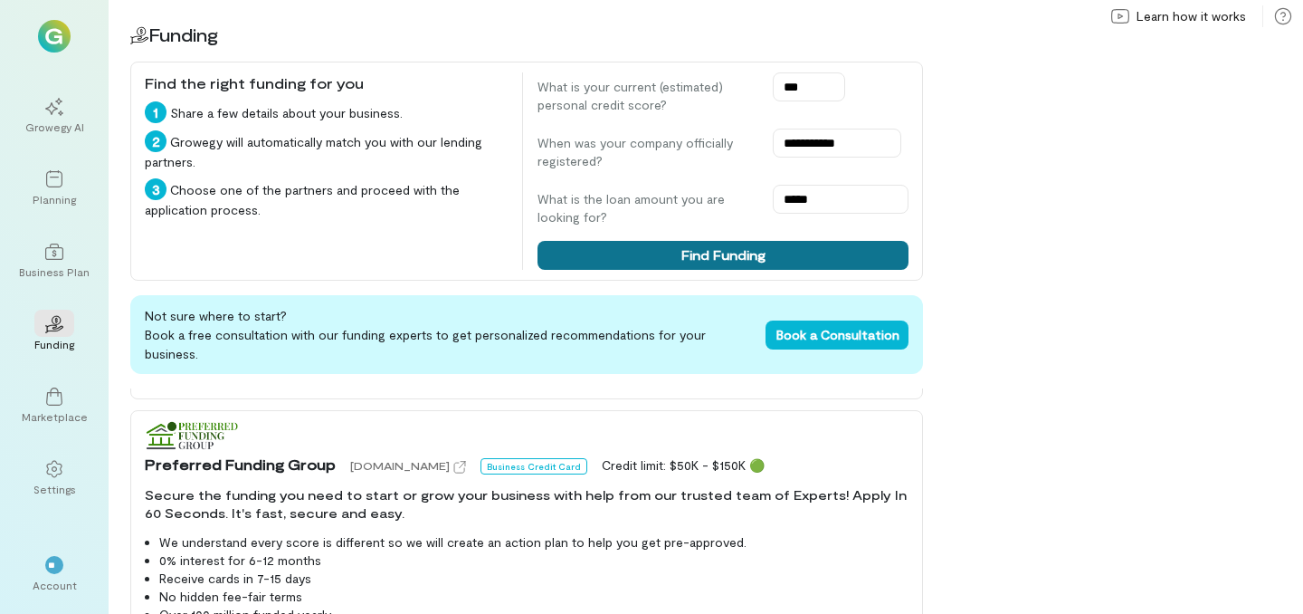
scroll to position [314, 0]
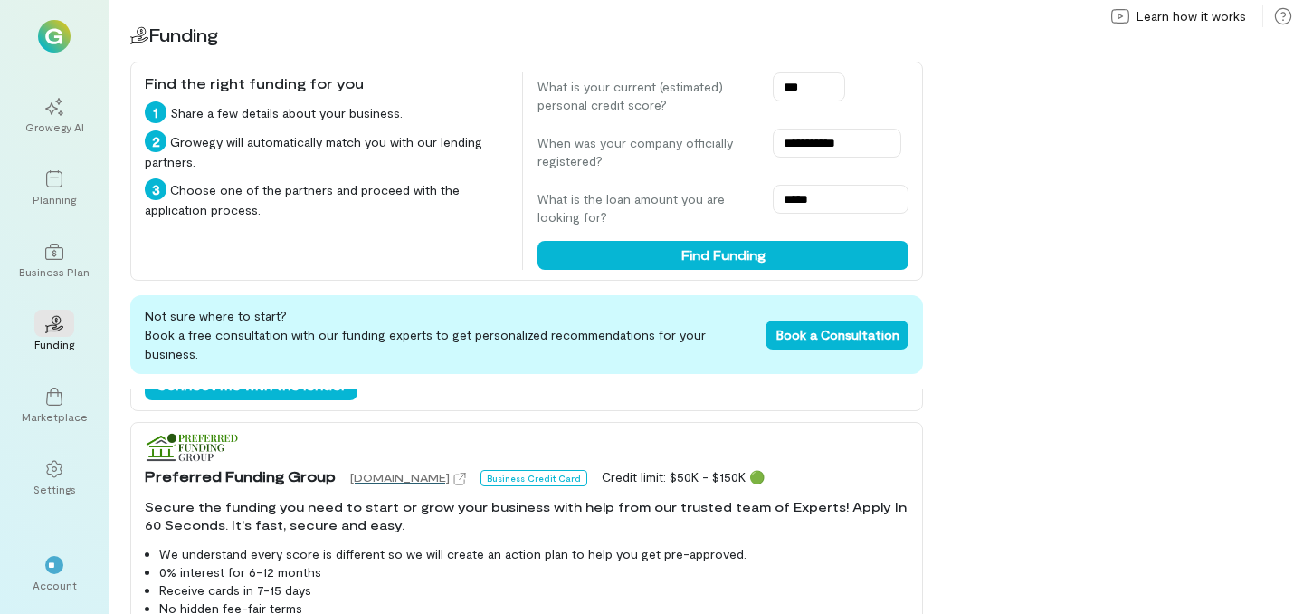
click at [450, 471] on span "[DOMAIN_NAME]" at bounding box center [400, 477] width 100 height 13
click at [996, 308] on div "**********" at bounding box center [706, 307] width 1195 height 614
